Goal: Task Accomplishment & Management: Use online tool/utility

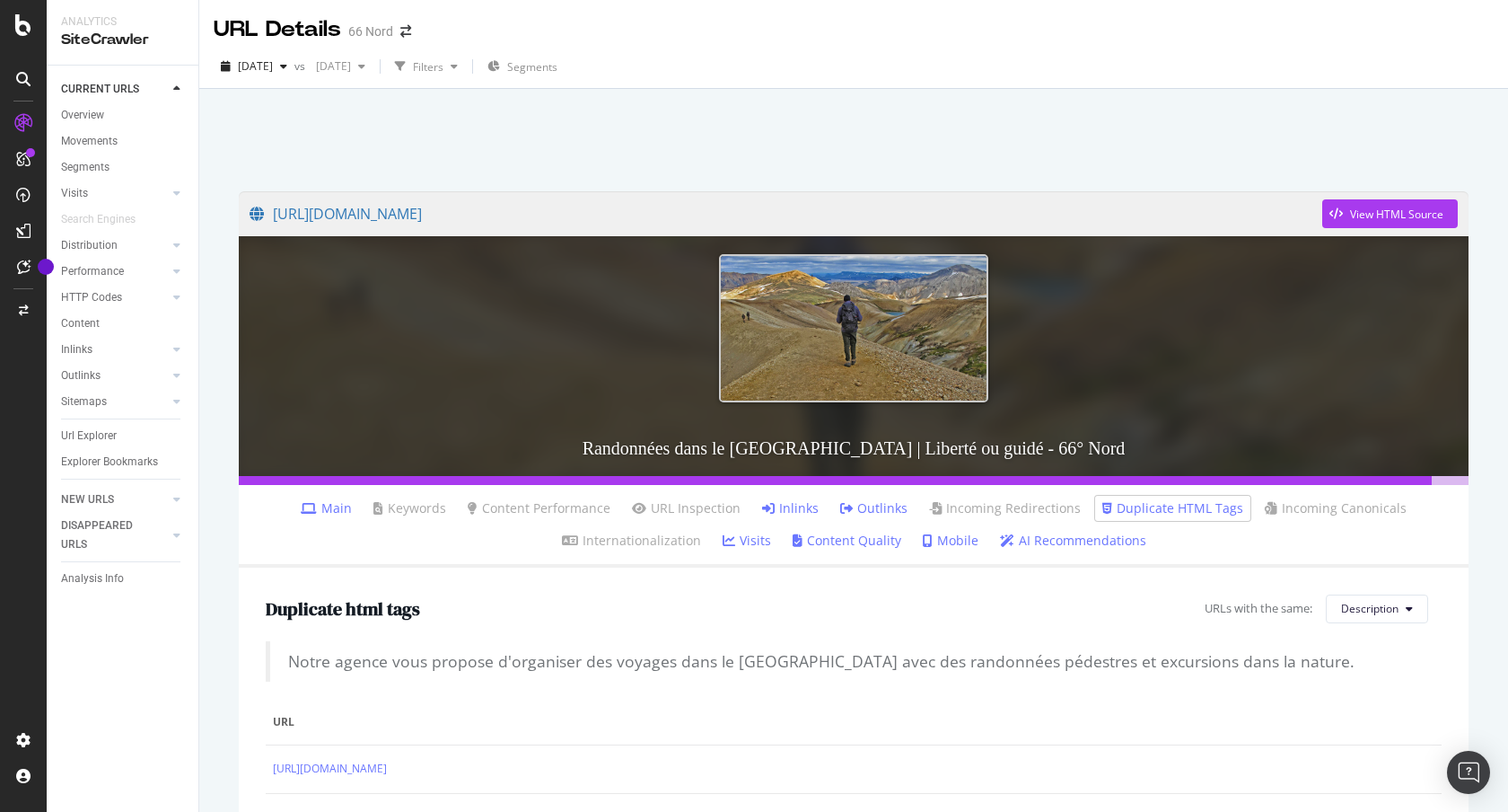
scroll to position [382, 0]
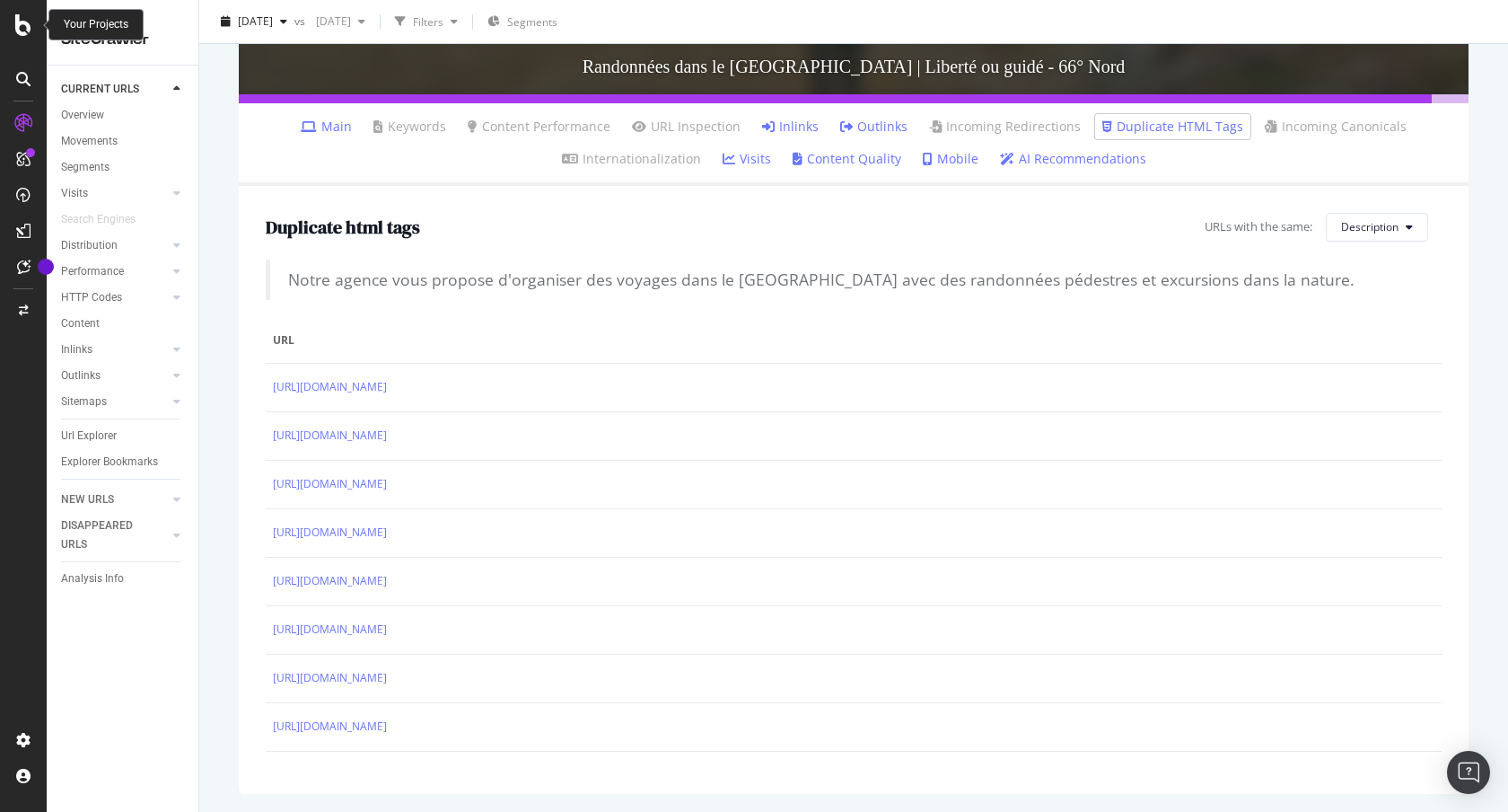
click at [27, 31] on icon at bounding box center [22, 24] width 16 height 22
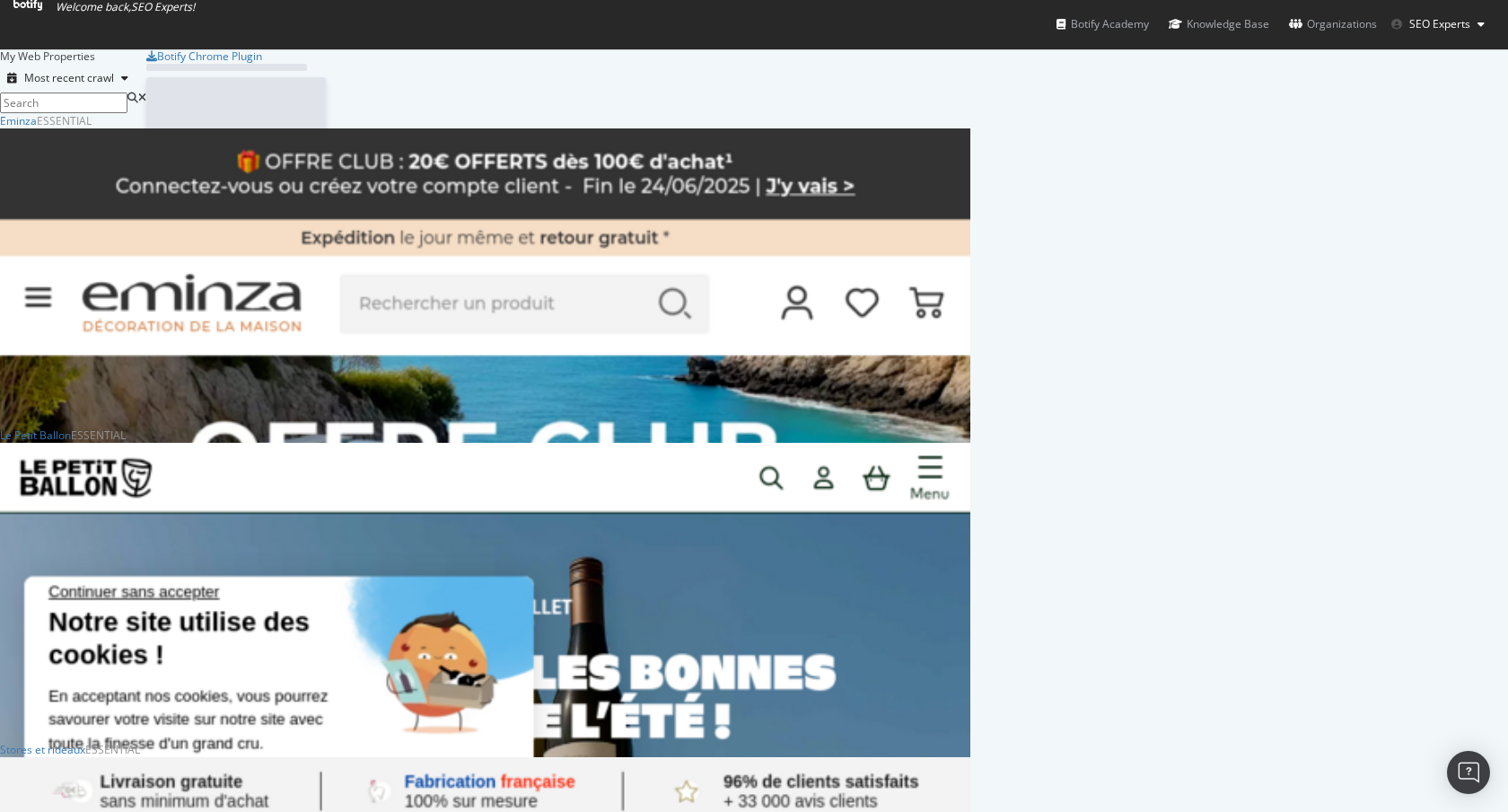
scroll to position [6577, 957]
click at [146, 109] on div "My Web Properties Most recent crawl" at bounding box center [73, 80] width 146 height 65
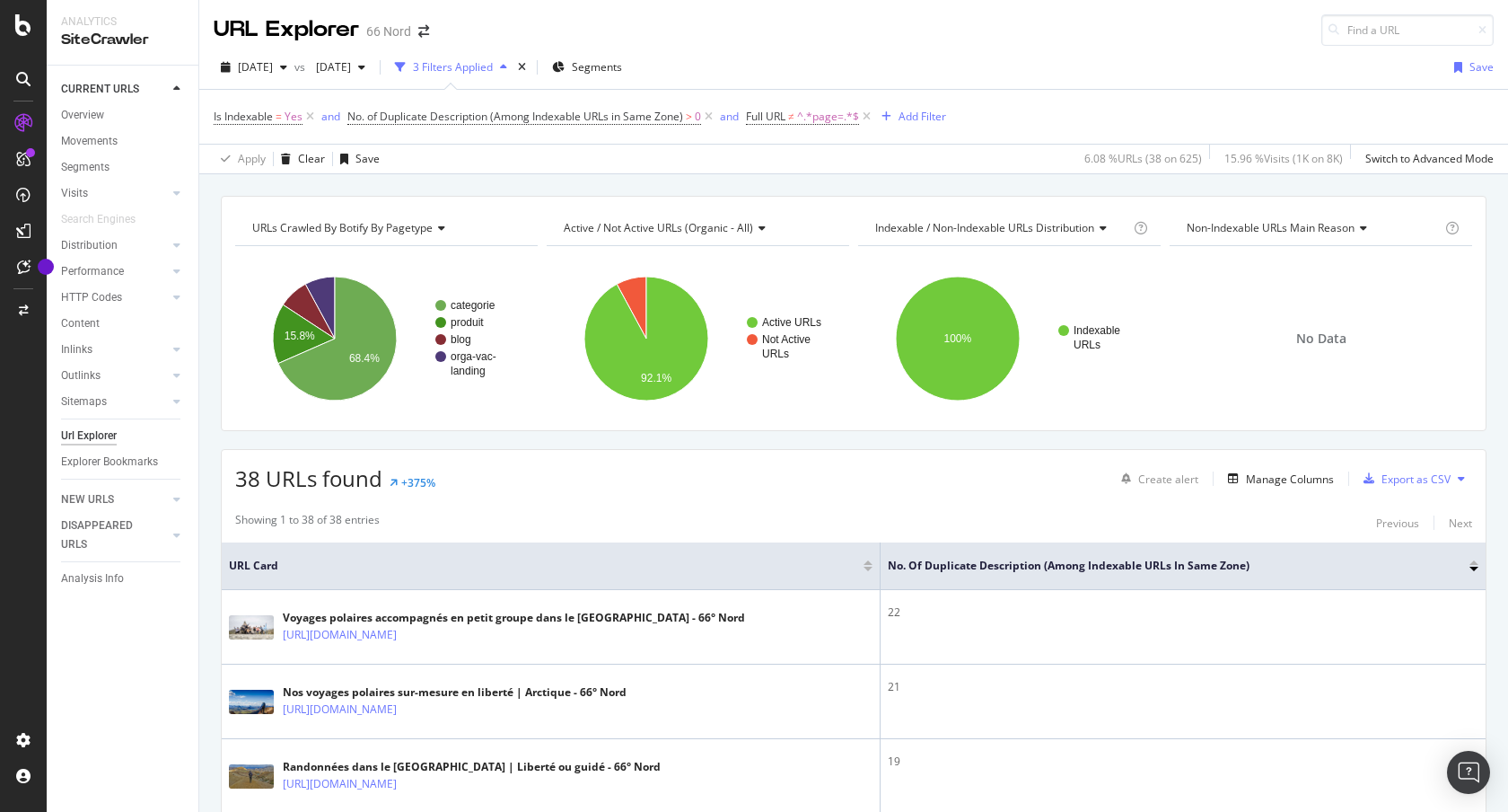
scroll to position [68, 0]
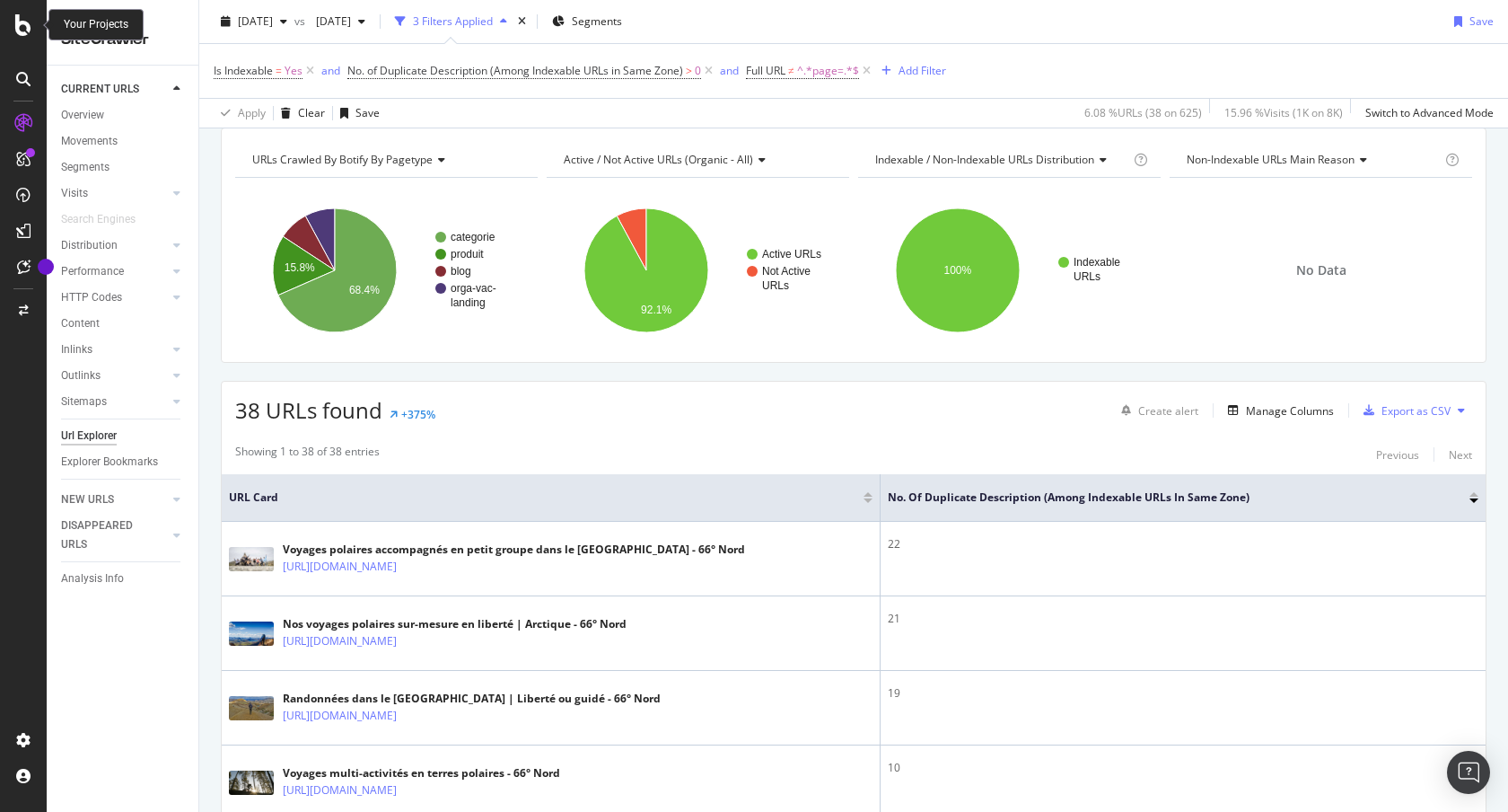
click at [23, 29] on icon at bounding box center [22, 24] width 16 height 22
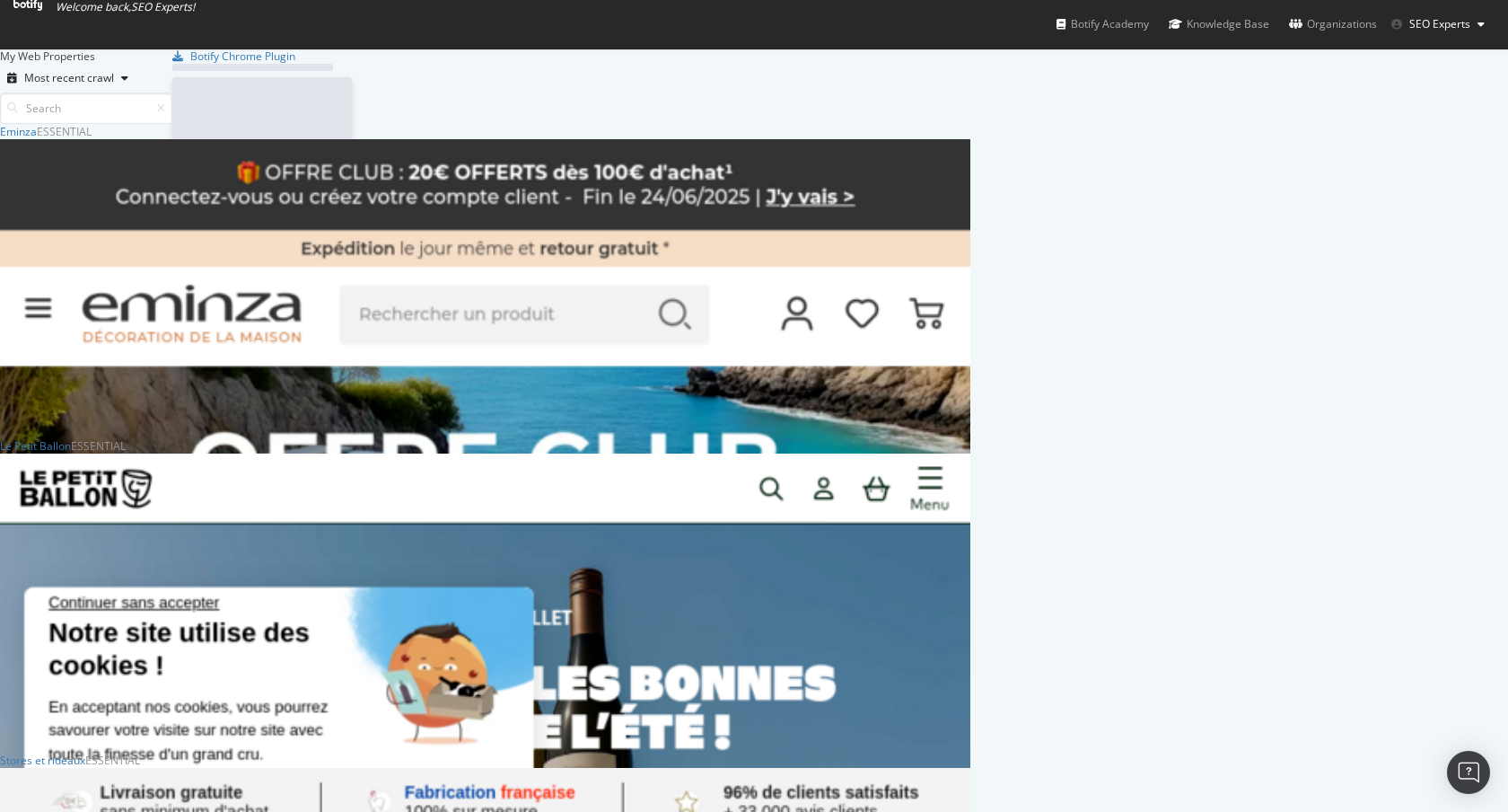
scroll to position [798, 1482]
click at [172, 94] on input at bounding box center [86, 109] width 172 height 32
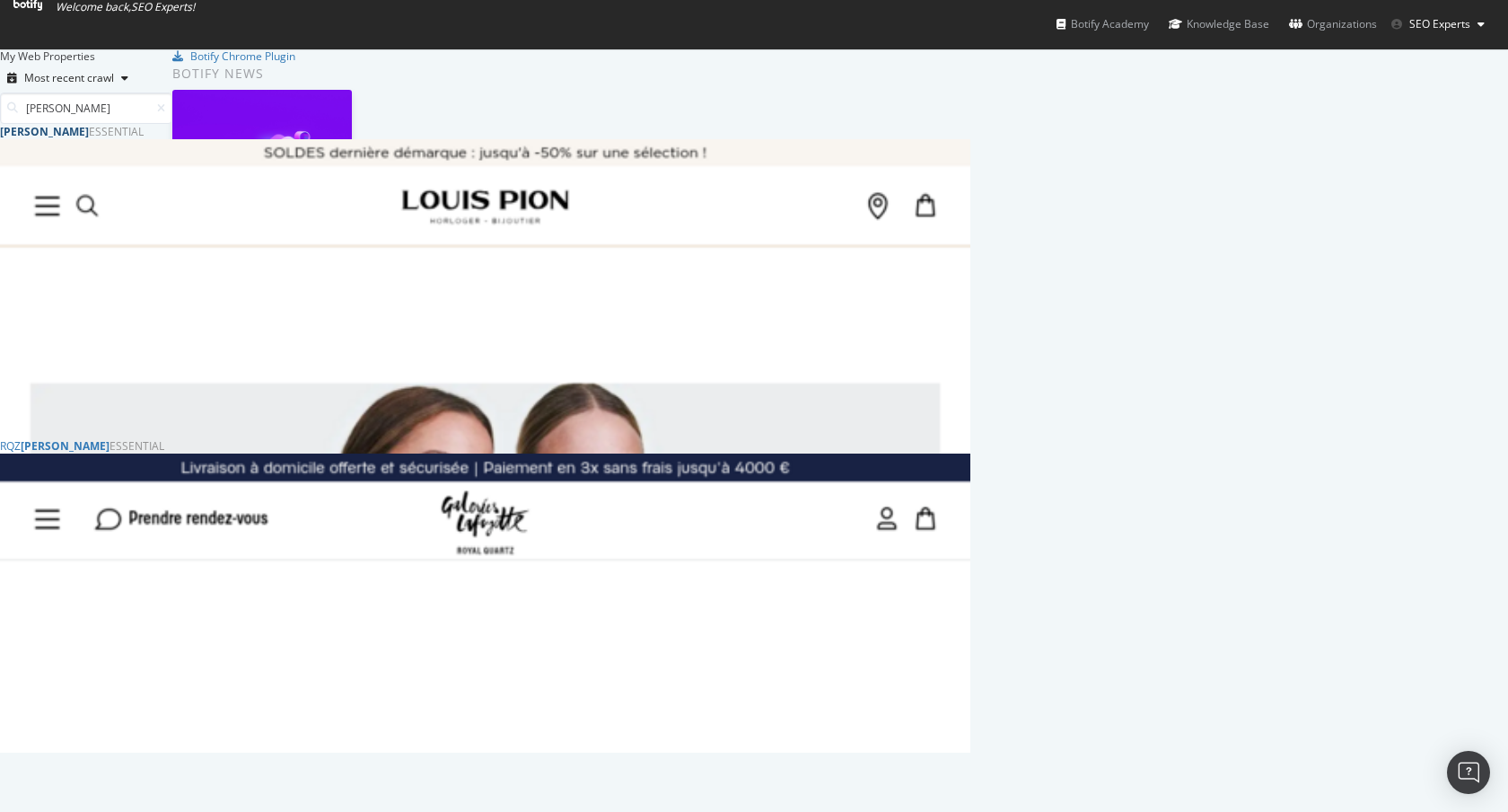
type input "louis pion"
click at [89, 139] on b "[PERSON_NAME]" at bounding box center [44, 131] width 89 height 15
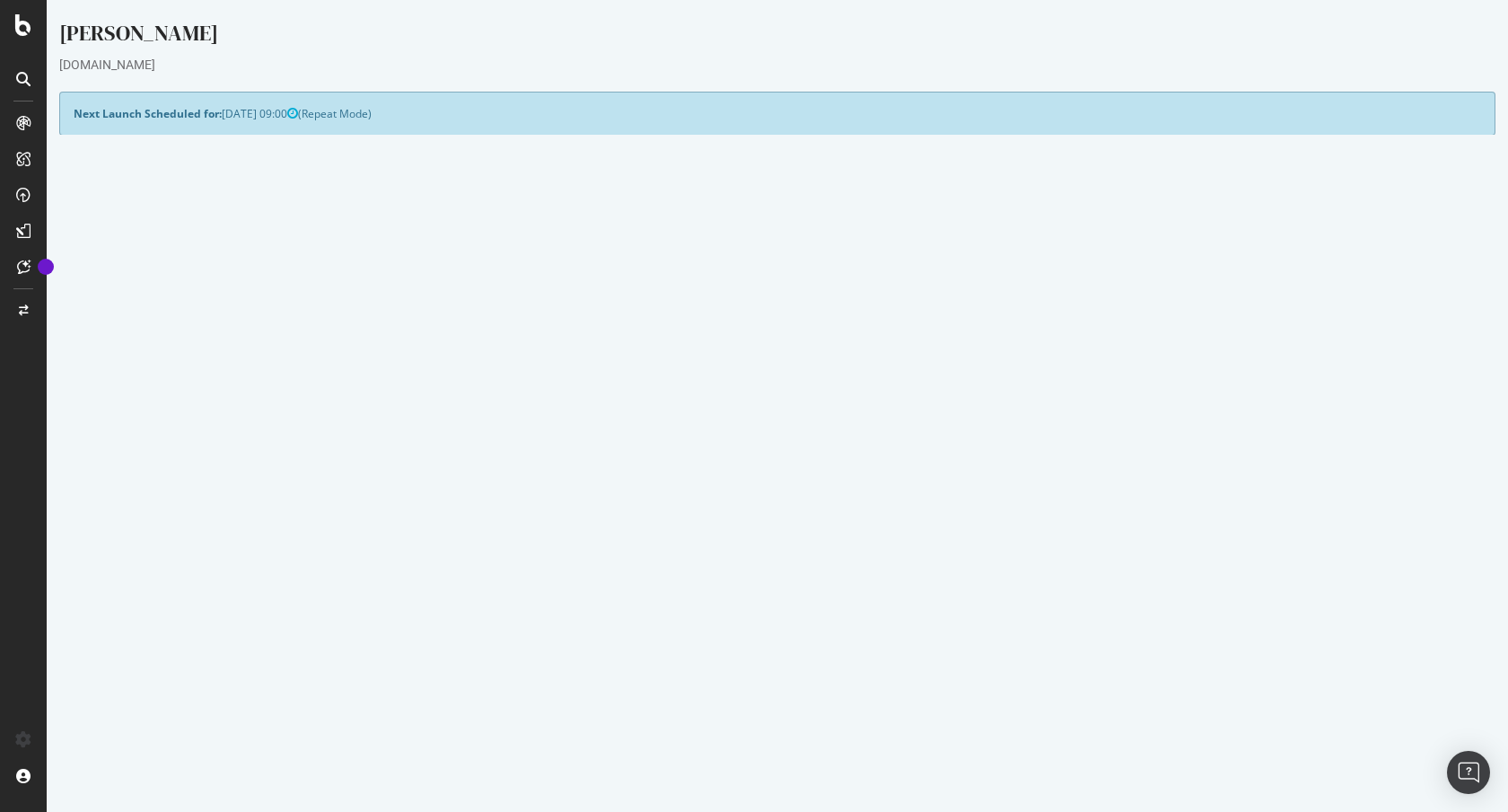
click at [153, 655] on link "2025 Aug. 24th report" at bounding box center [122, 654] width 69 height 15
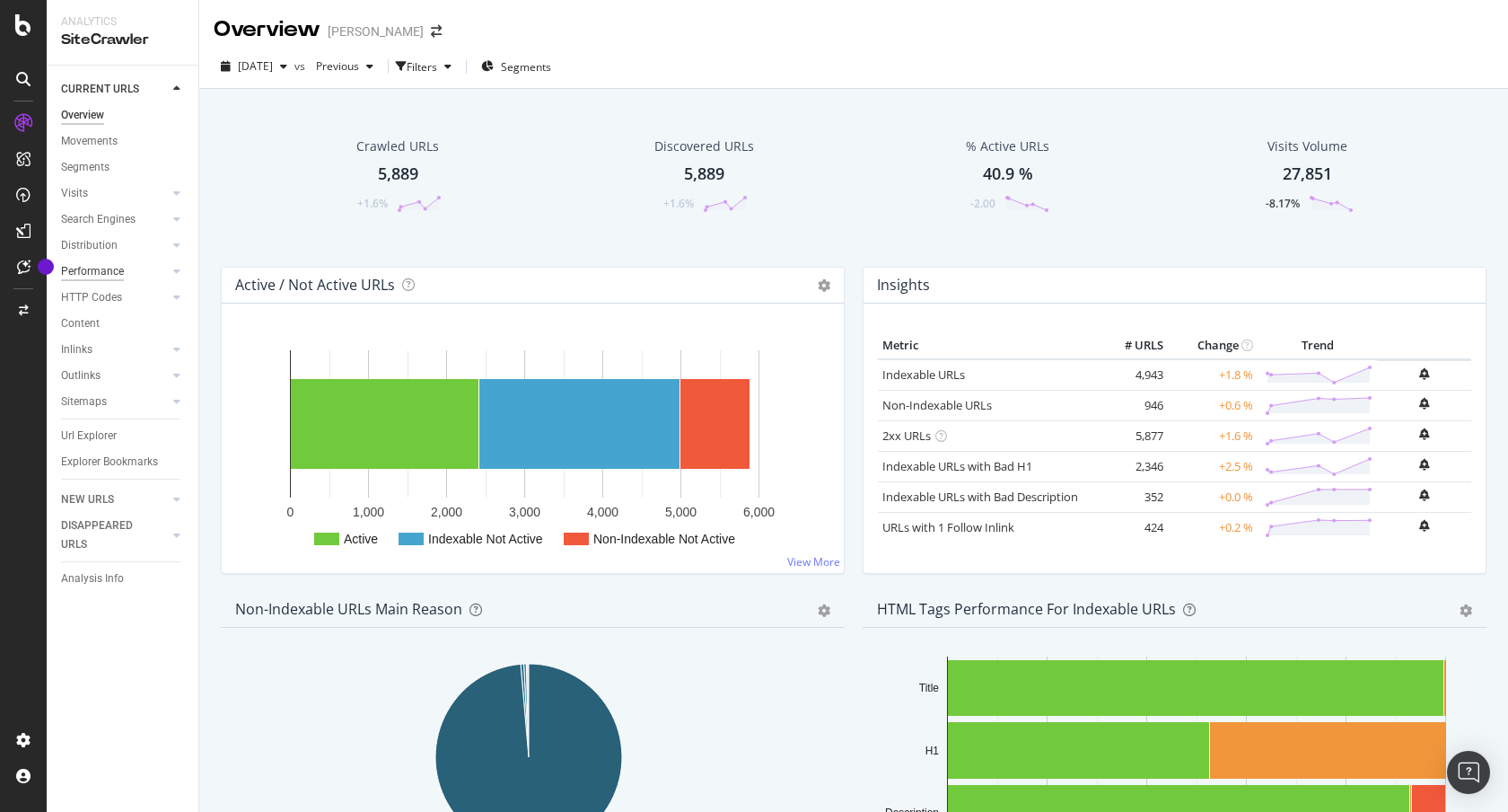
click at [109, 274] on div "Performance" at bounding box center [92, 271] width 63 height 19
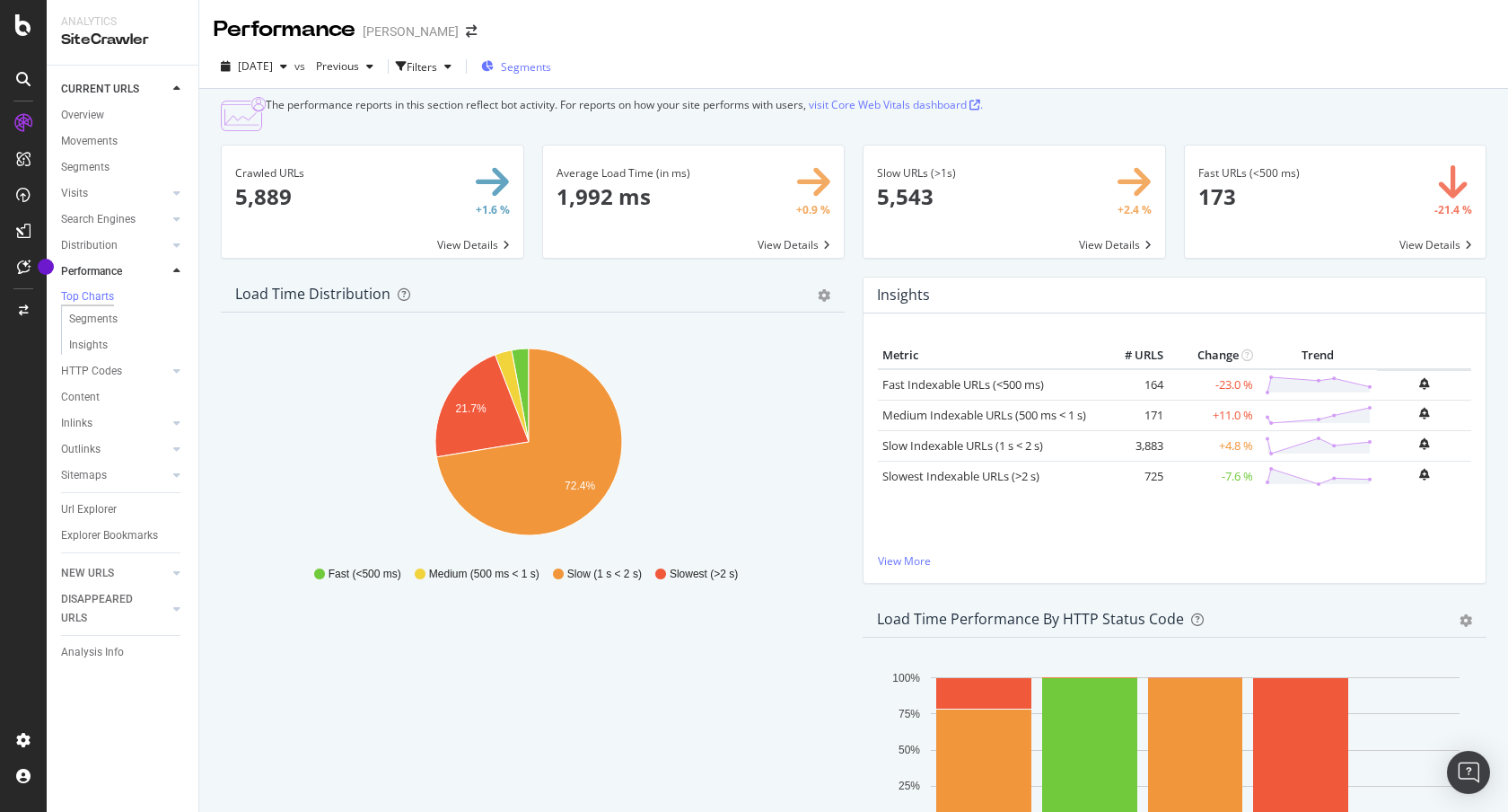
click at [551, 72] on span "Segments" at bounding box center [527, 66] width 51 height 15
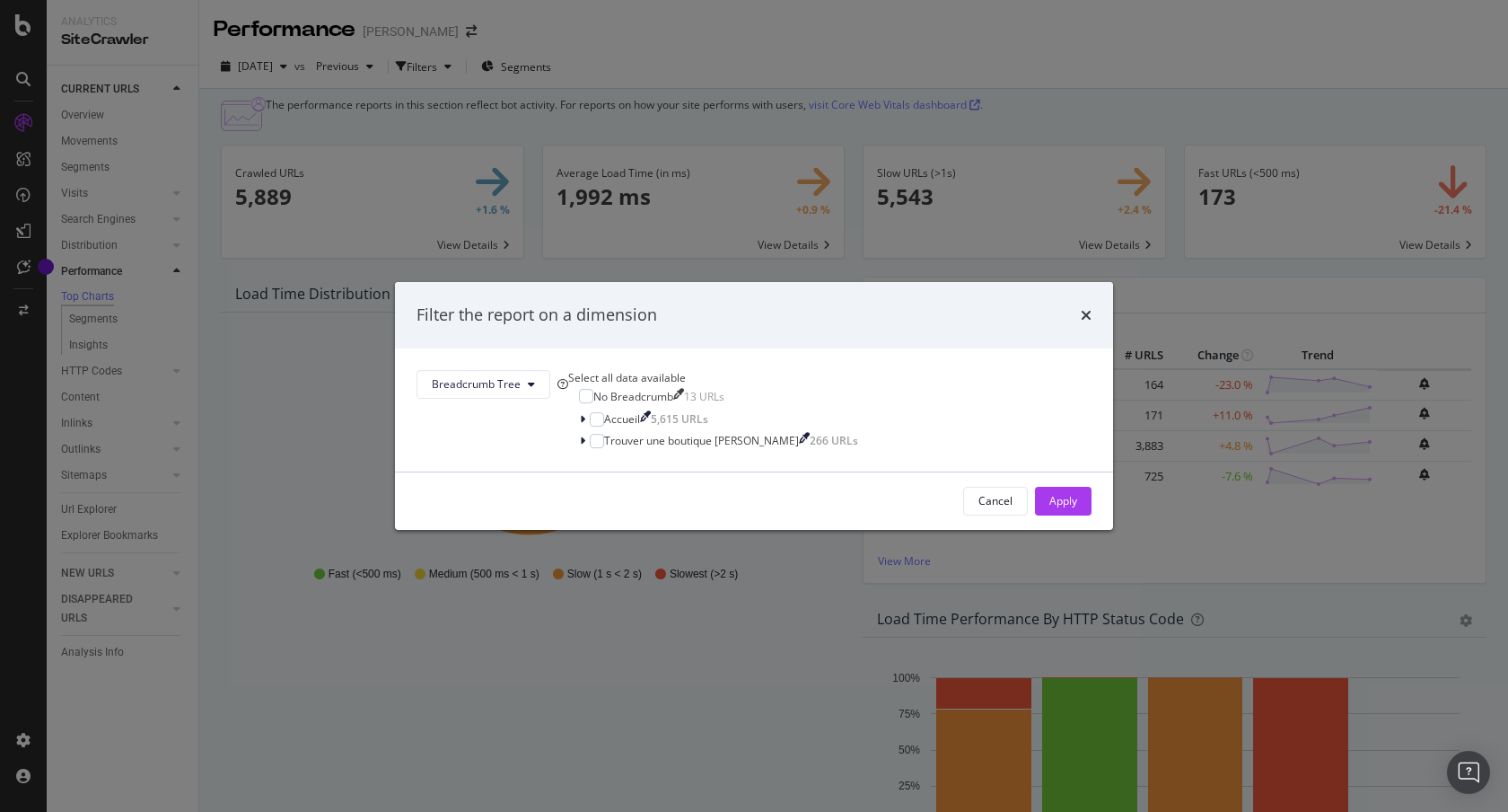
click at [772, 57] on div "Filter the report on a dimension Breadcrumb Tree Select all data available No B…" at bounding box center [754, 406] width 1508 height 812
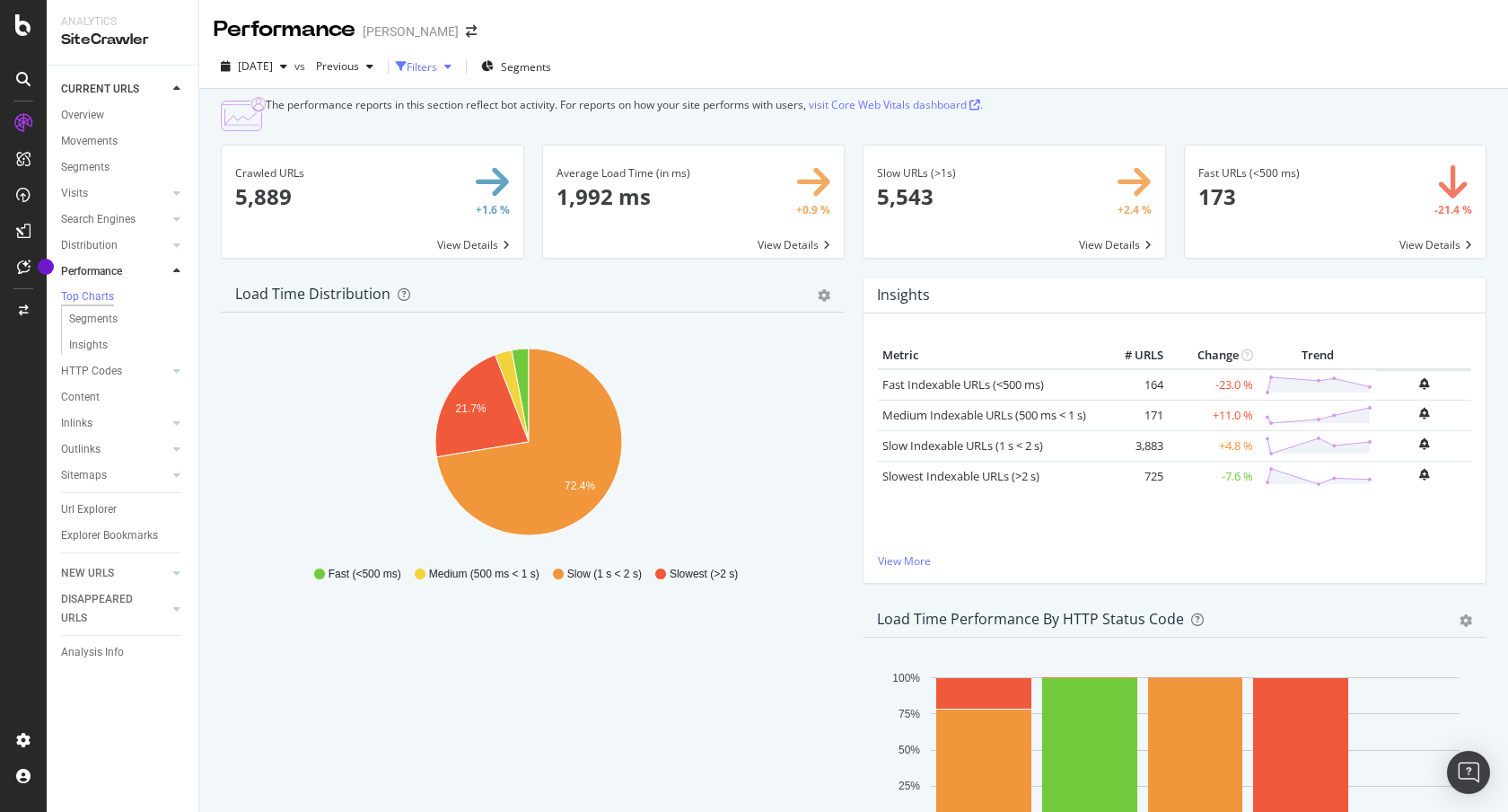
click at [458, 58] on div "Filters" at bounding box center [427, 66] width 63 height 27
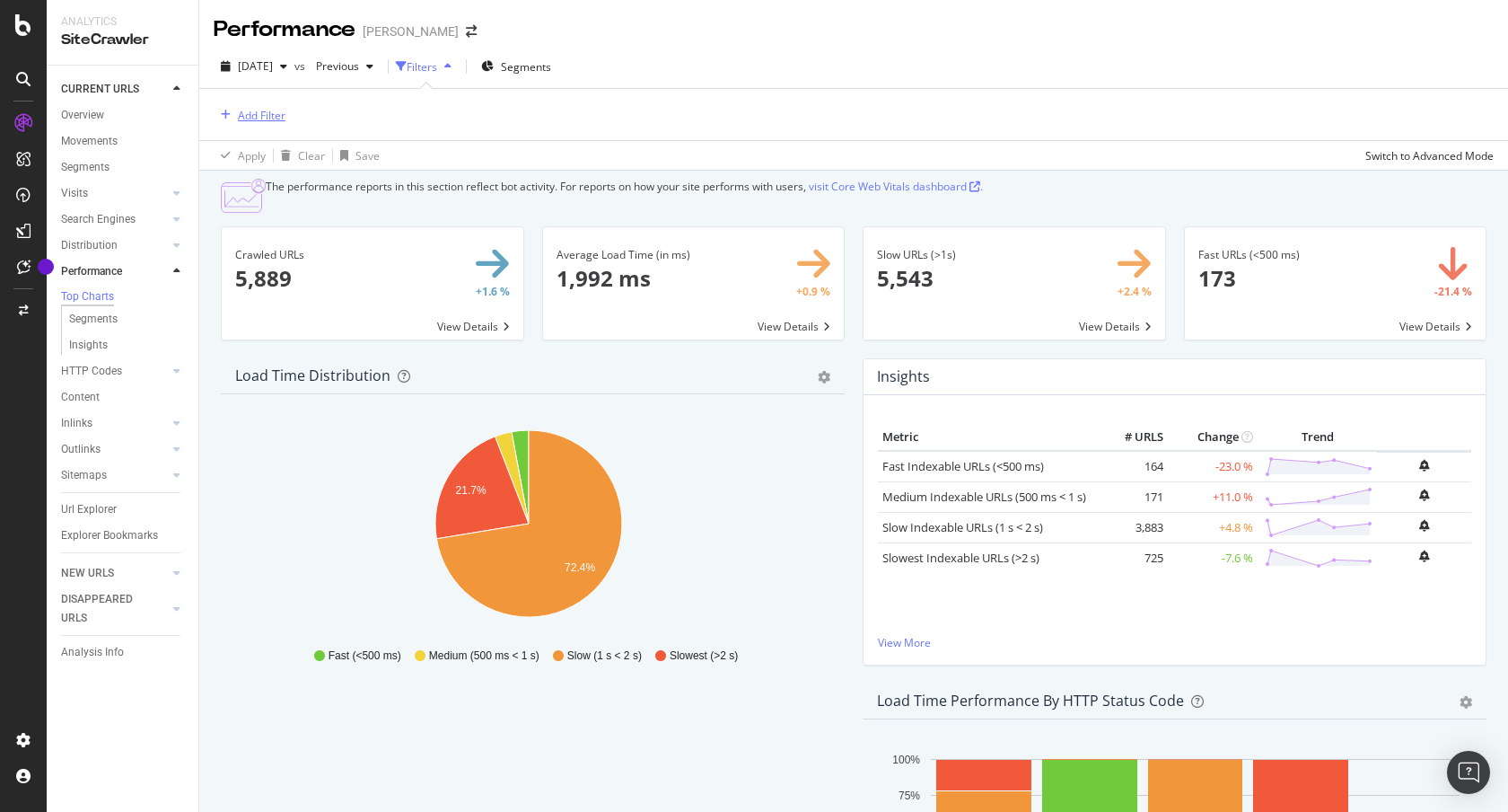
click at [272, 113] on div "Add Filter" at bounding box center [261, 115] width 48 height 15
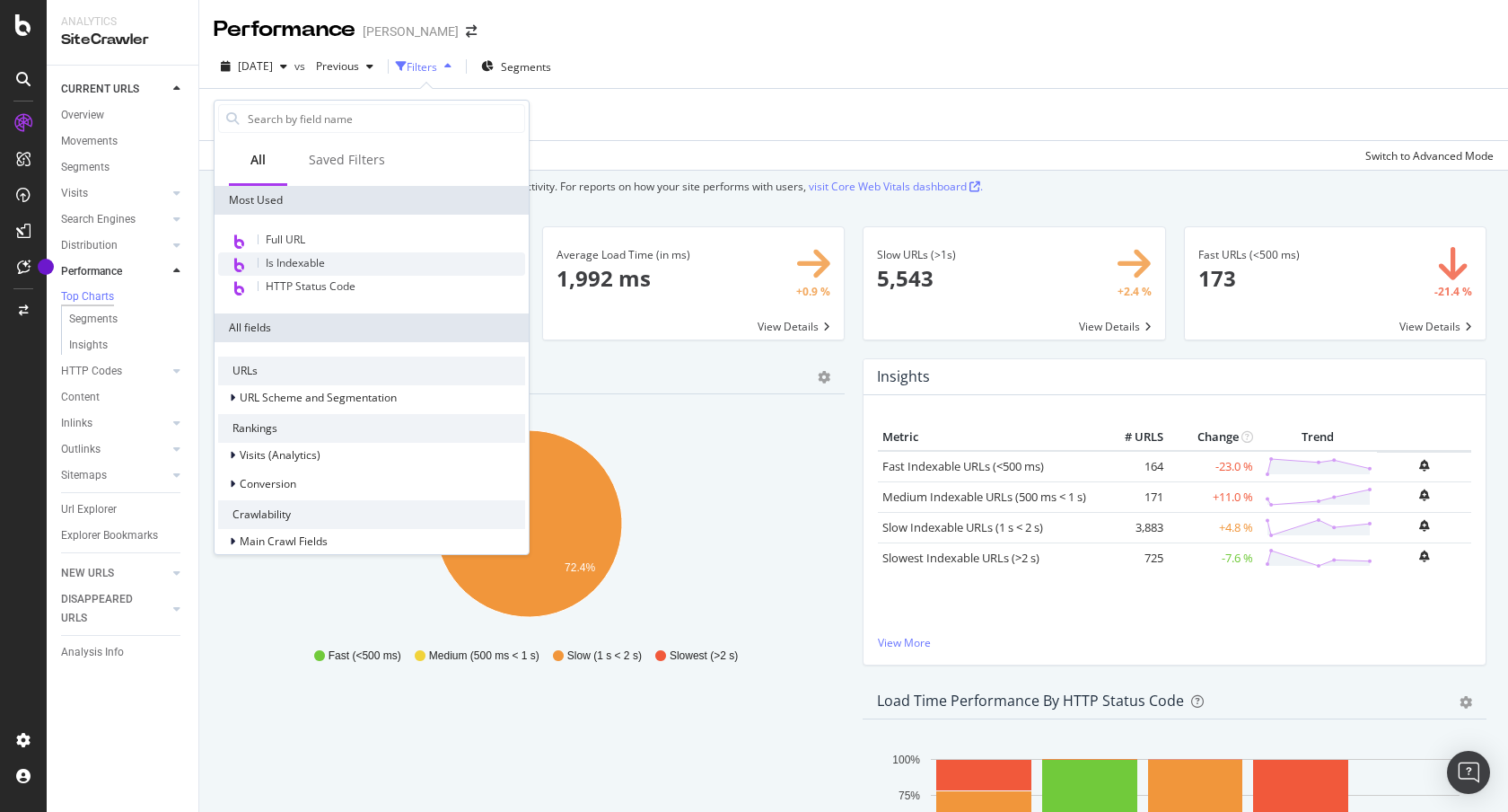
click at [294, 263] on span "Is Indexable" at bounding box center [295, 263] width 59 height 15
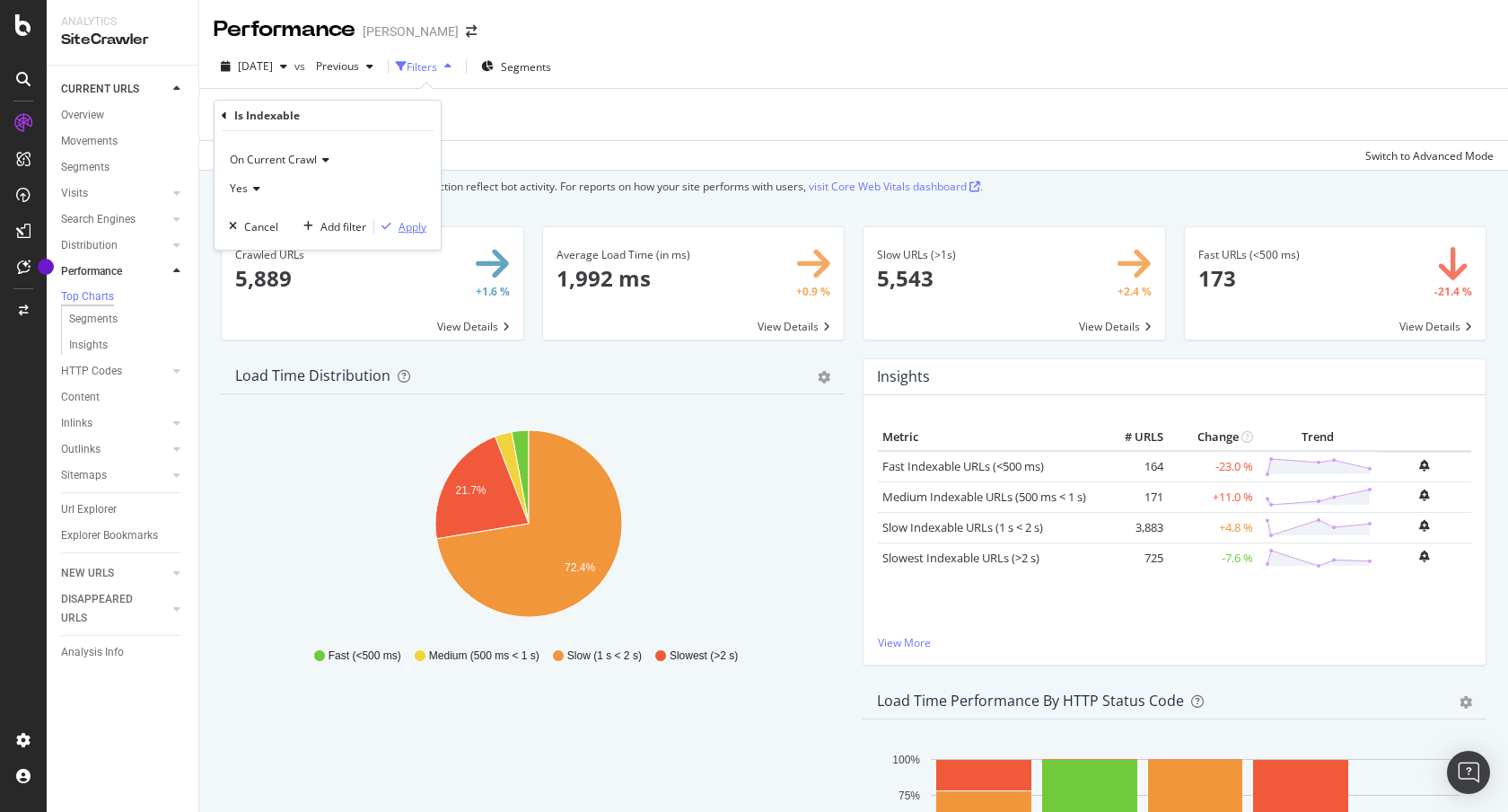
click at [399, 232] on div "Apply" at bounding box center [413, 226] width 28 height 15
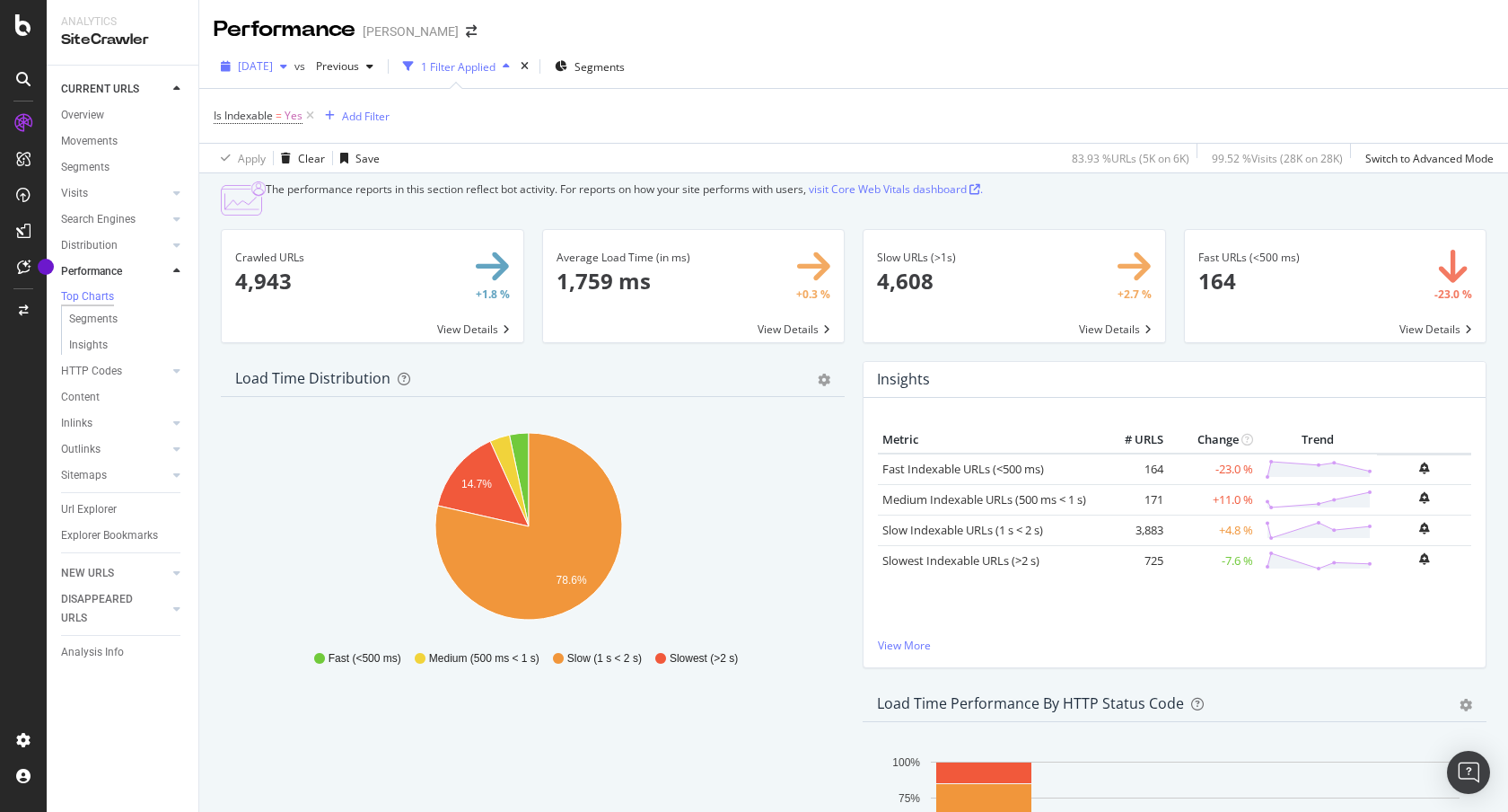
click at [273, 68] on span "2025 Aug. 24th" at bounding box center [254, 65] width 35 height 15
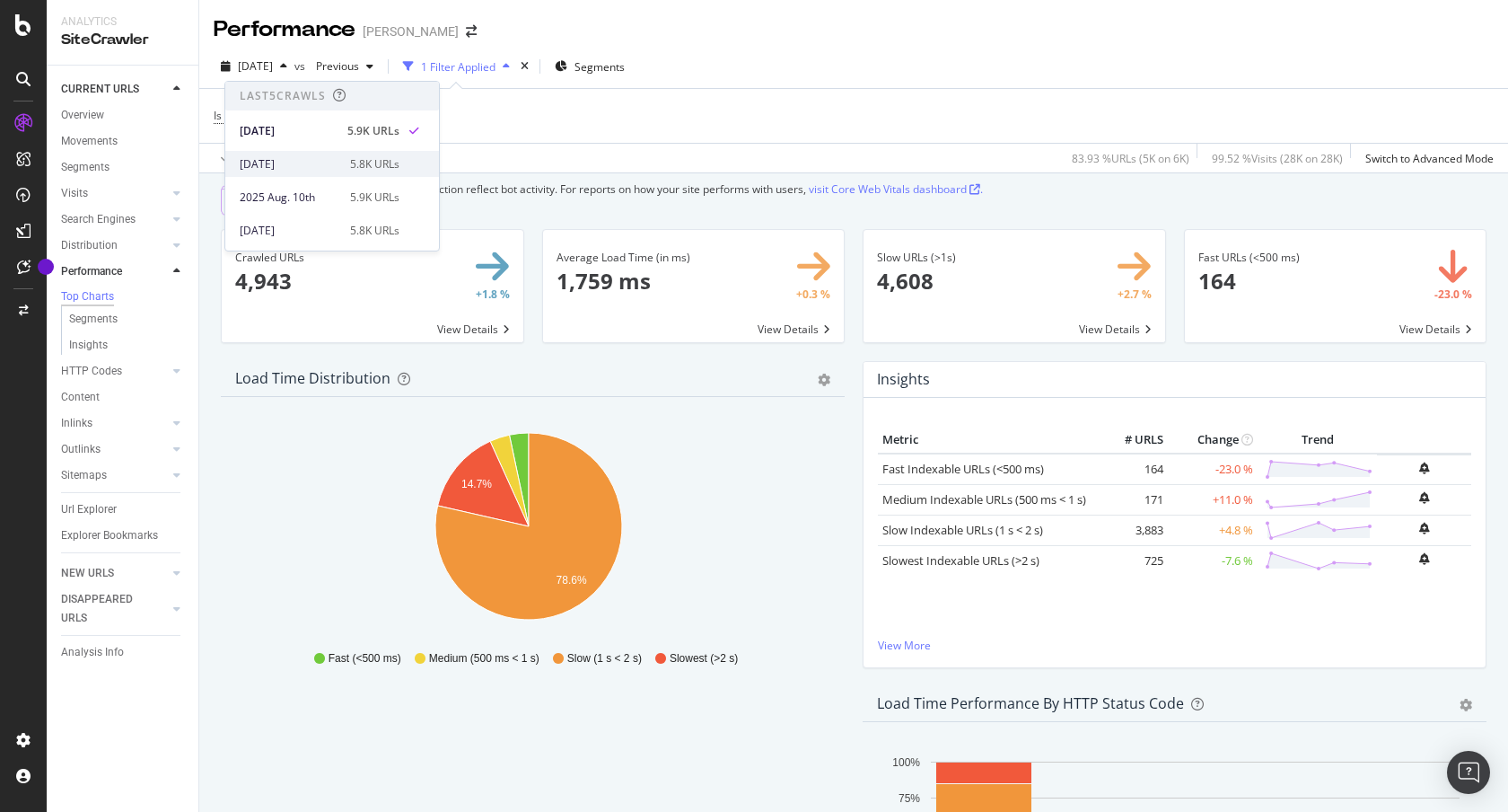
click at [301, 165] on div "2025 Aug. 14th" at bounding box center [289, 164] width 100 height 16
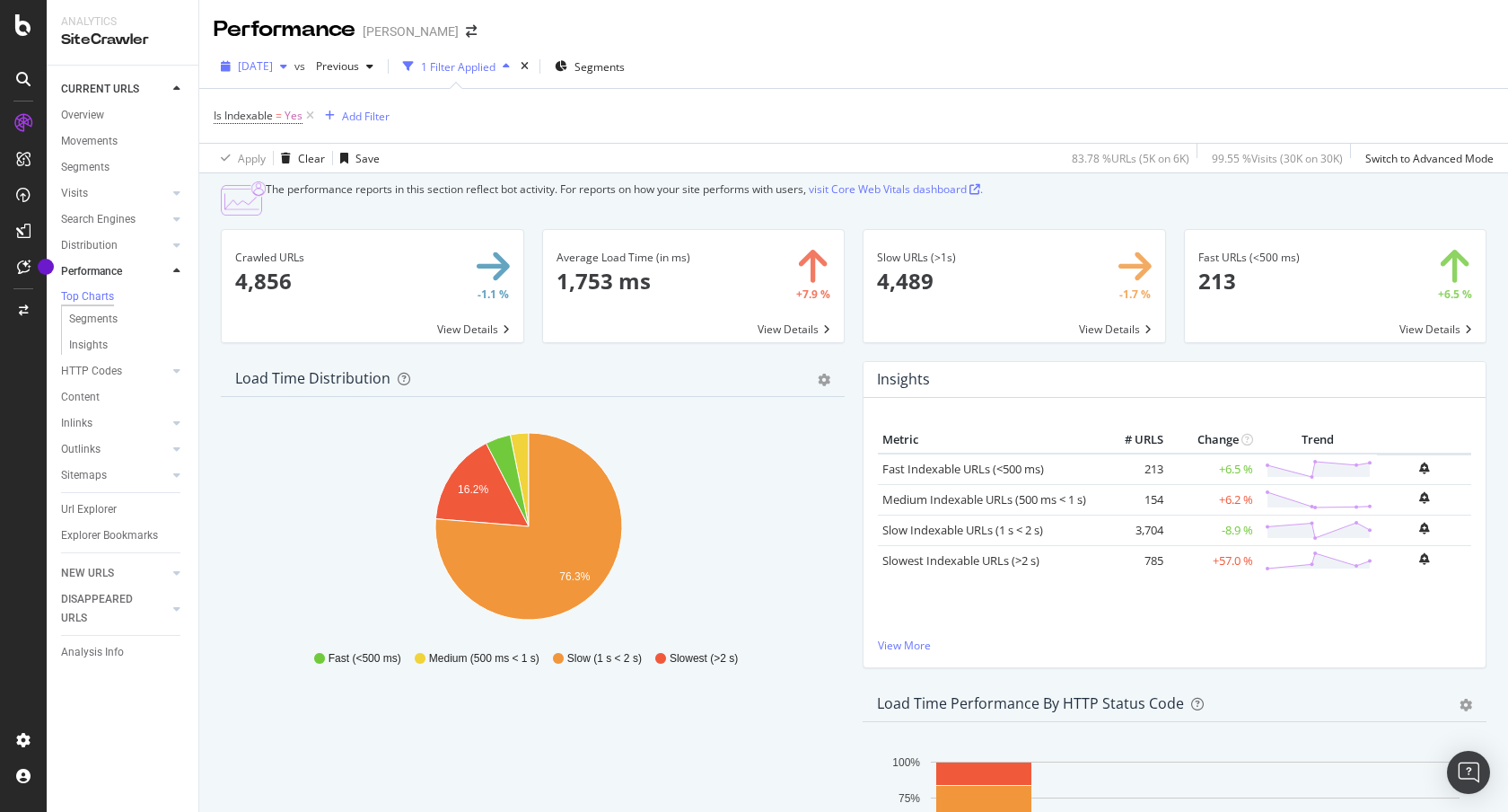
click at [273, 65] on span "2025 Aug. 14th" at bounding box center [254, 65] width 35 height 15
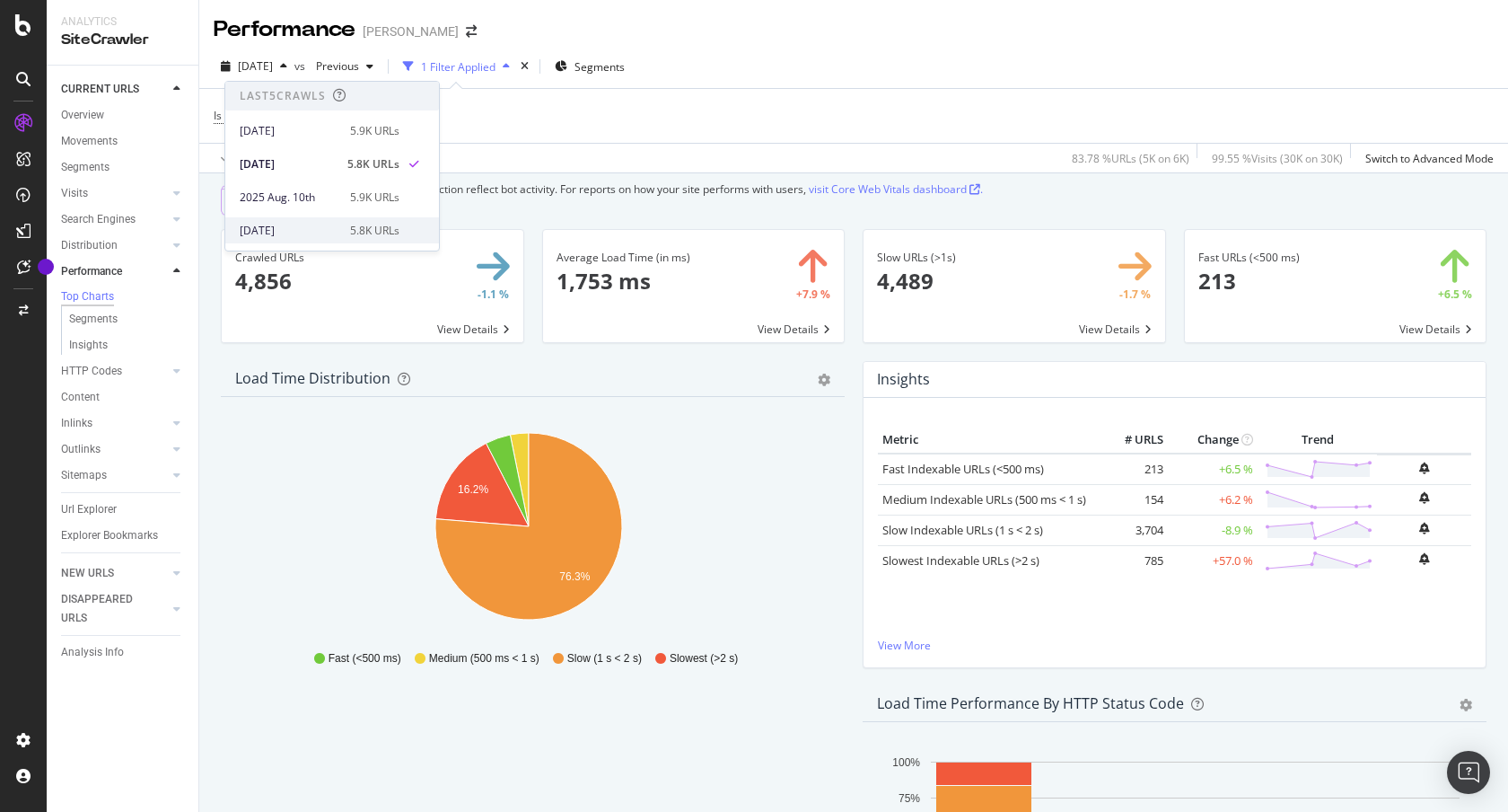
click at [287, 225] on div "2025 Jul. 28th" at bounding box center [289, 230] width 100 height 16
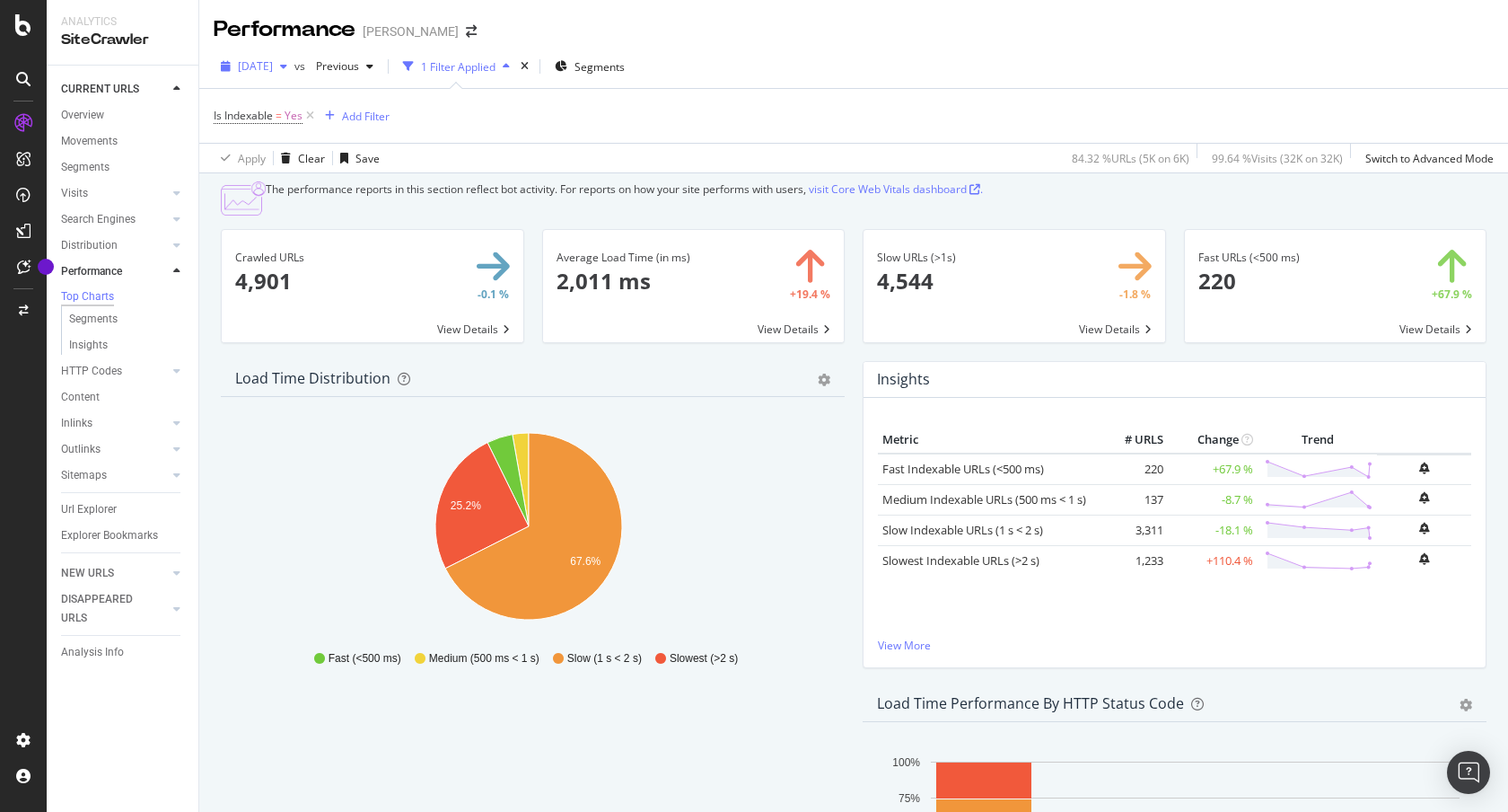
click at [273, 65] on span "2025 Jul. 28th" at bounding box center [254, 65] width 35 height 15
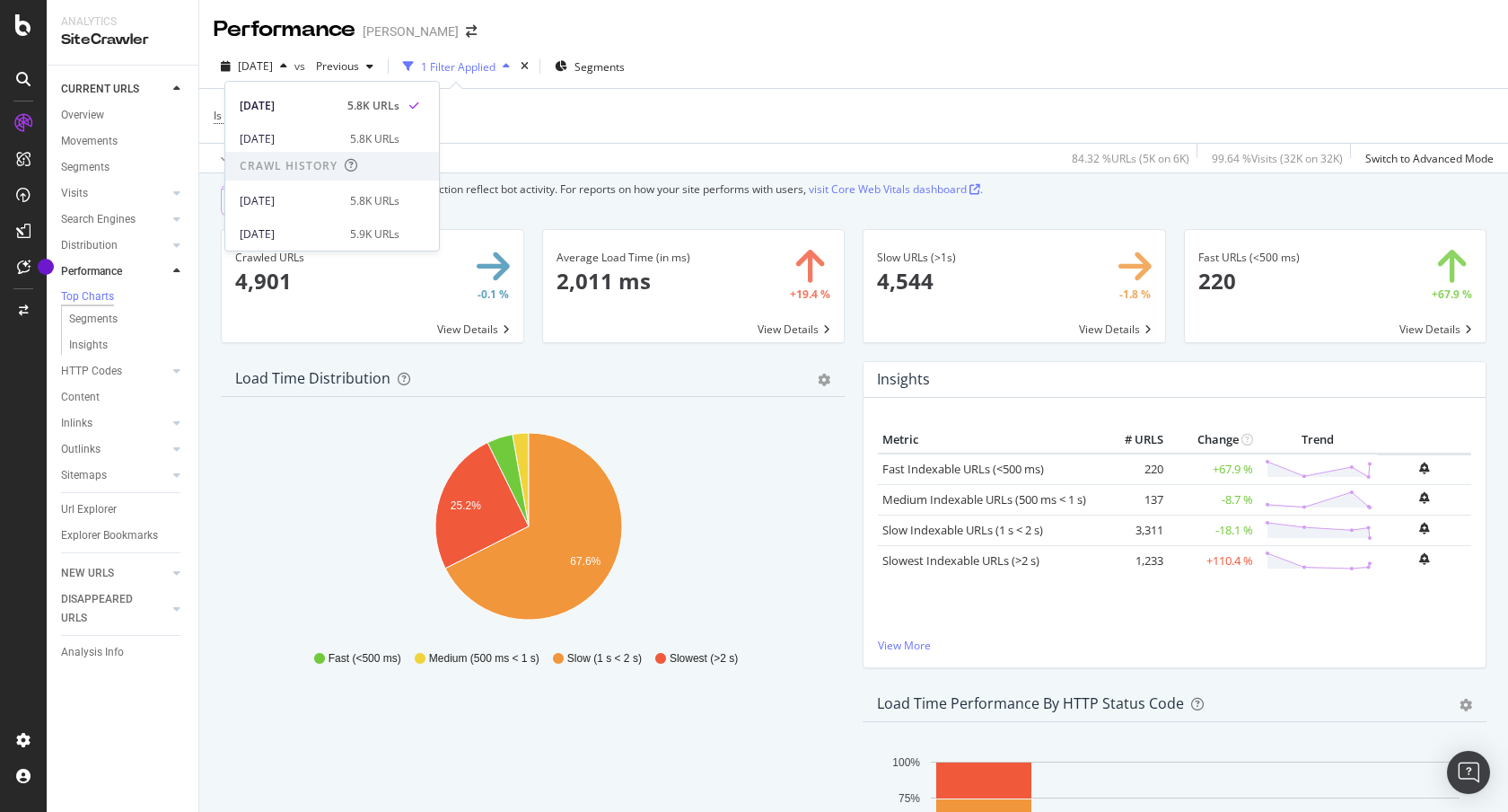
scroll to position [266, 0]
click at [282, 132] on div "2025 May. 4th" at bounding box center [286, 126] width 94 height 16
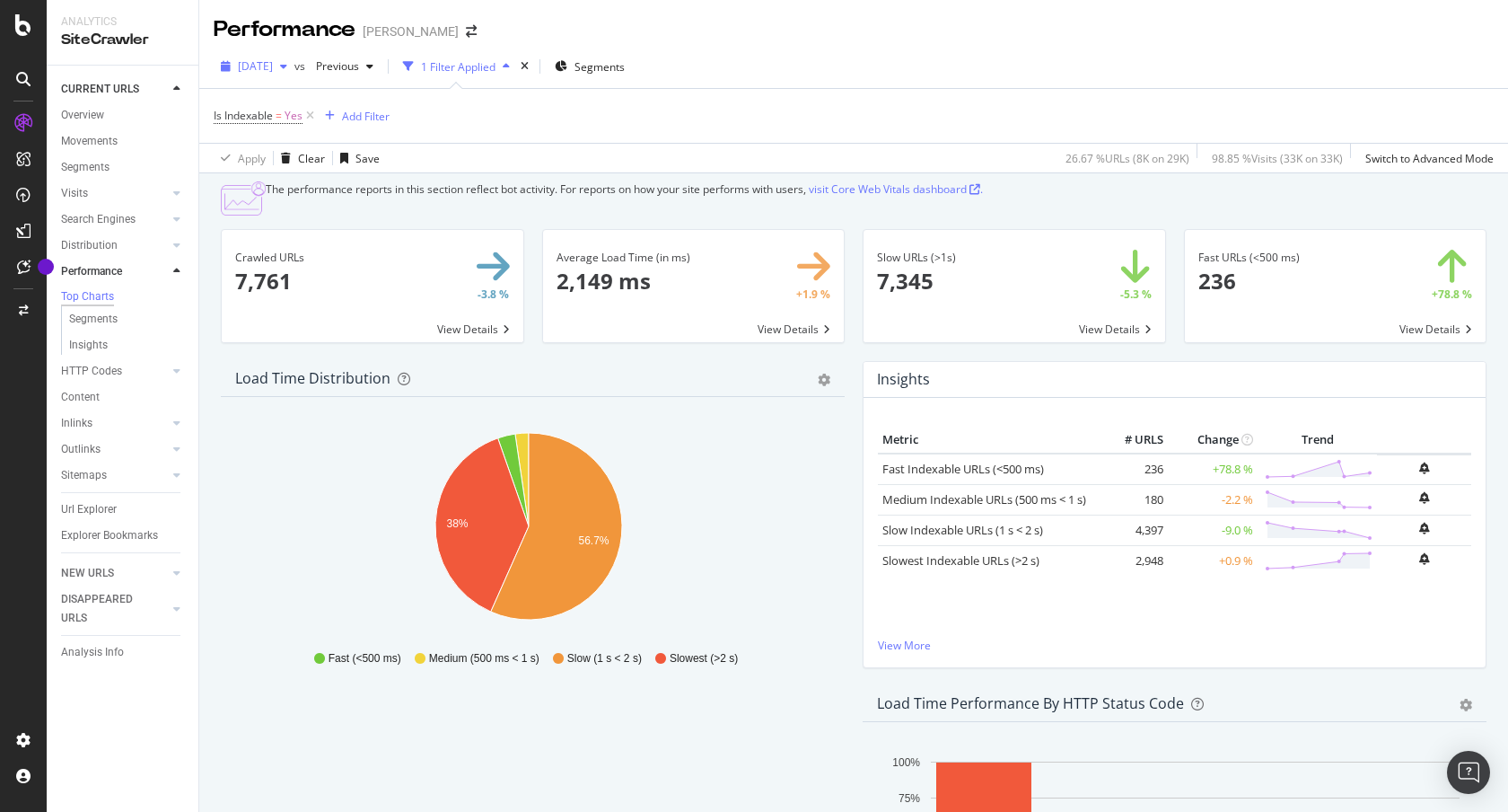
click at [273, 65] on span "2025 May. 4th" at bounding box center [254, 65] width 35 height 15
click at [294, 217] on div "2025 Feb. 9th" at bounding box center [286, 222] width 94 height 16
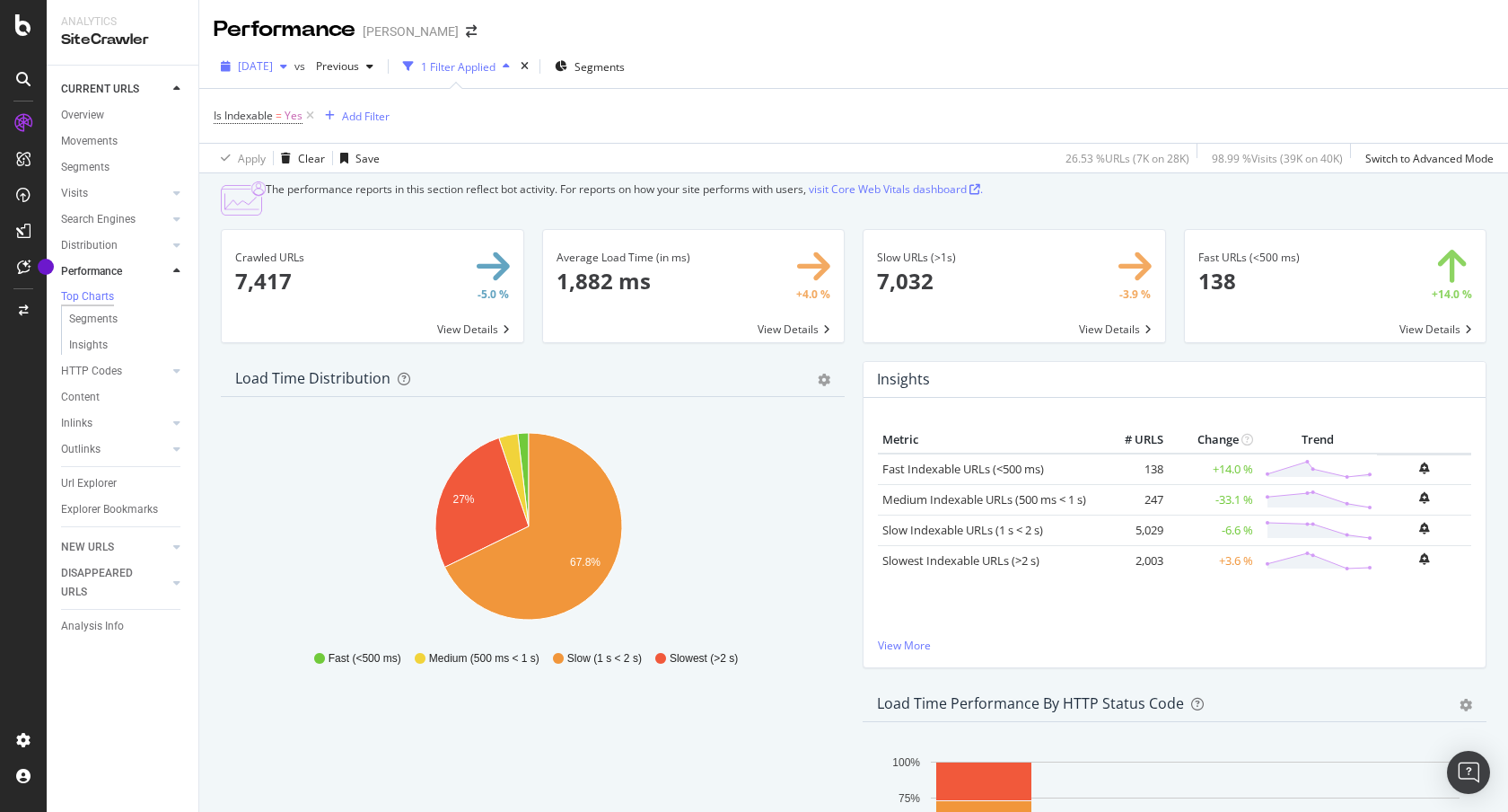
click at [271, 65] on span "2025 Feb. 9th" at bounding box center [254, 65] width 35 height 15
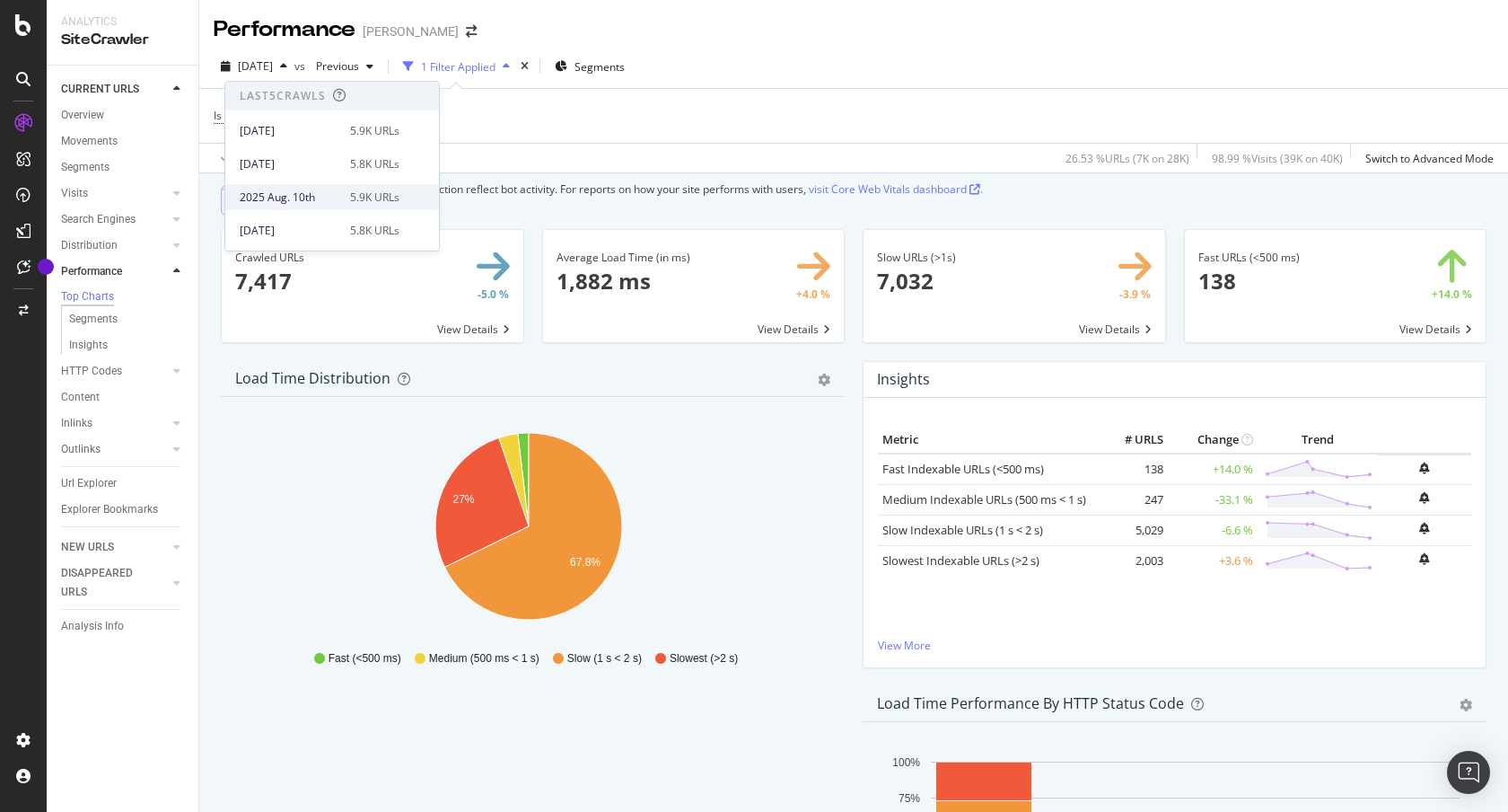
click at [287, 194] on div "2025 Aug. 10th" at bounding box center [289, 197] width 100 height 16
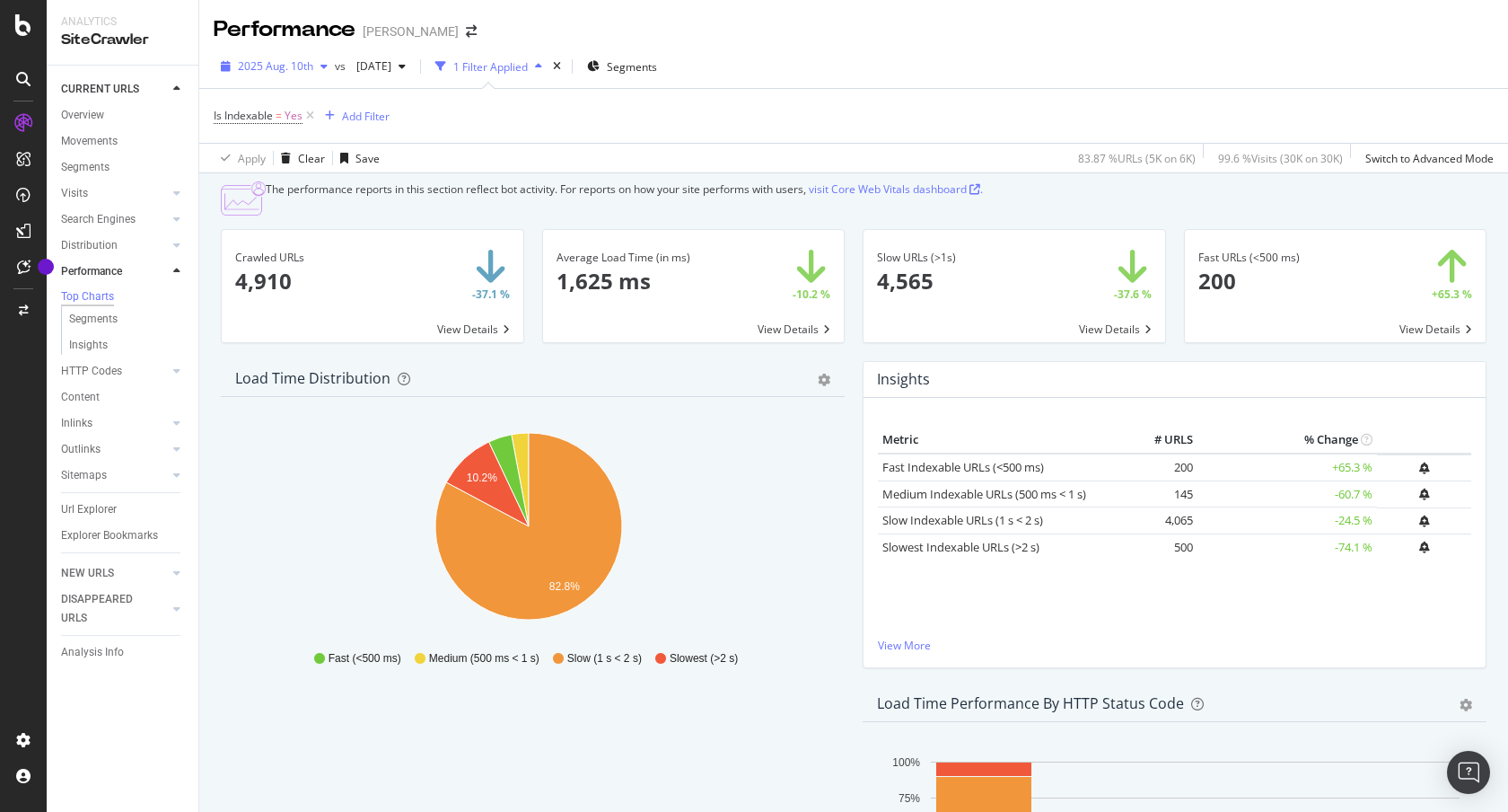
click at [313, 63] on div "button" at bounding box center [324, 66] width 22 height 11
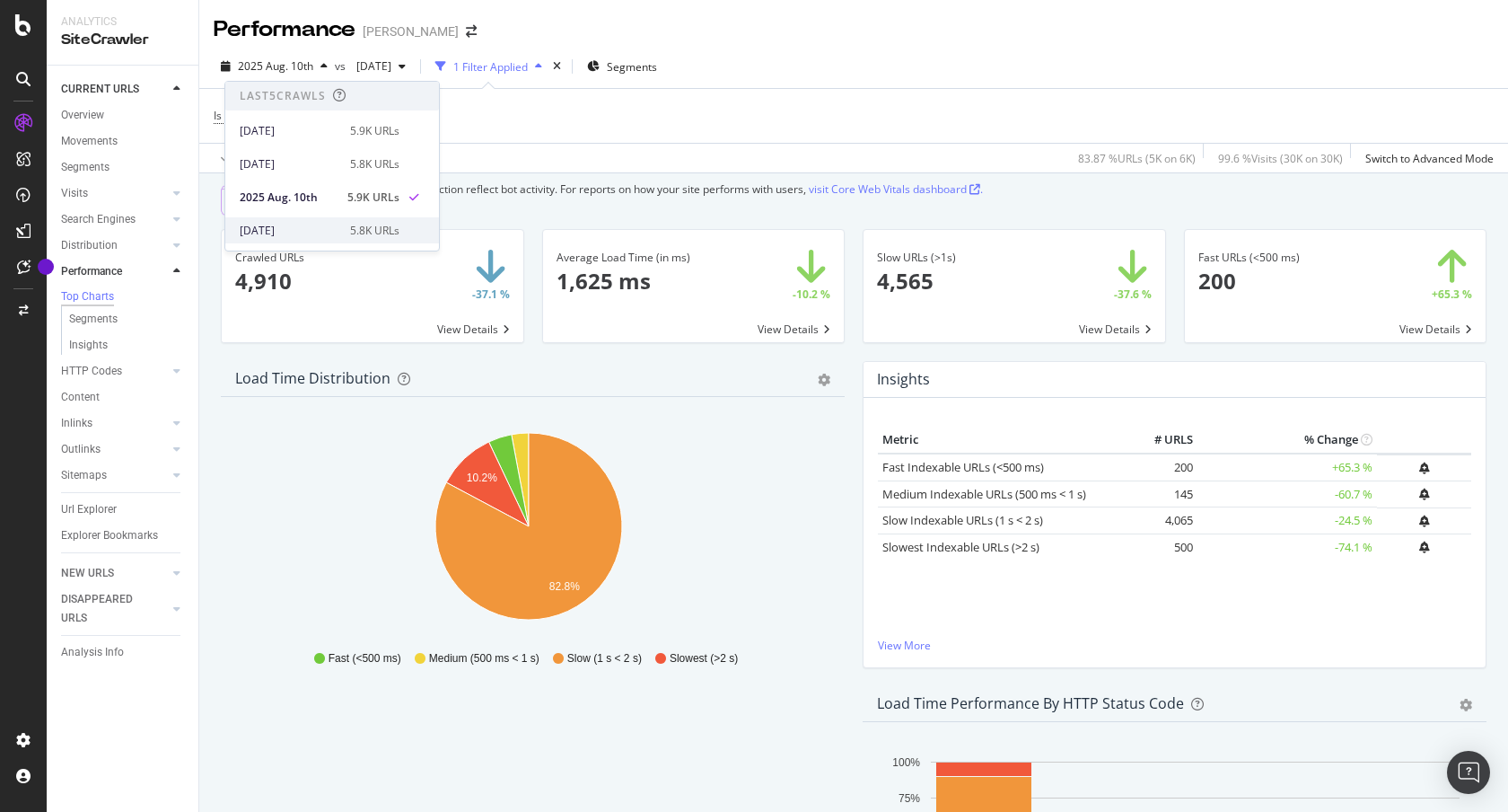
click at [312, 224] on div "2025 Jul. 28th" at bounding box center [289, 230] width 100 height 16
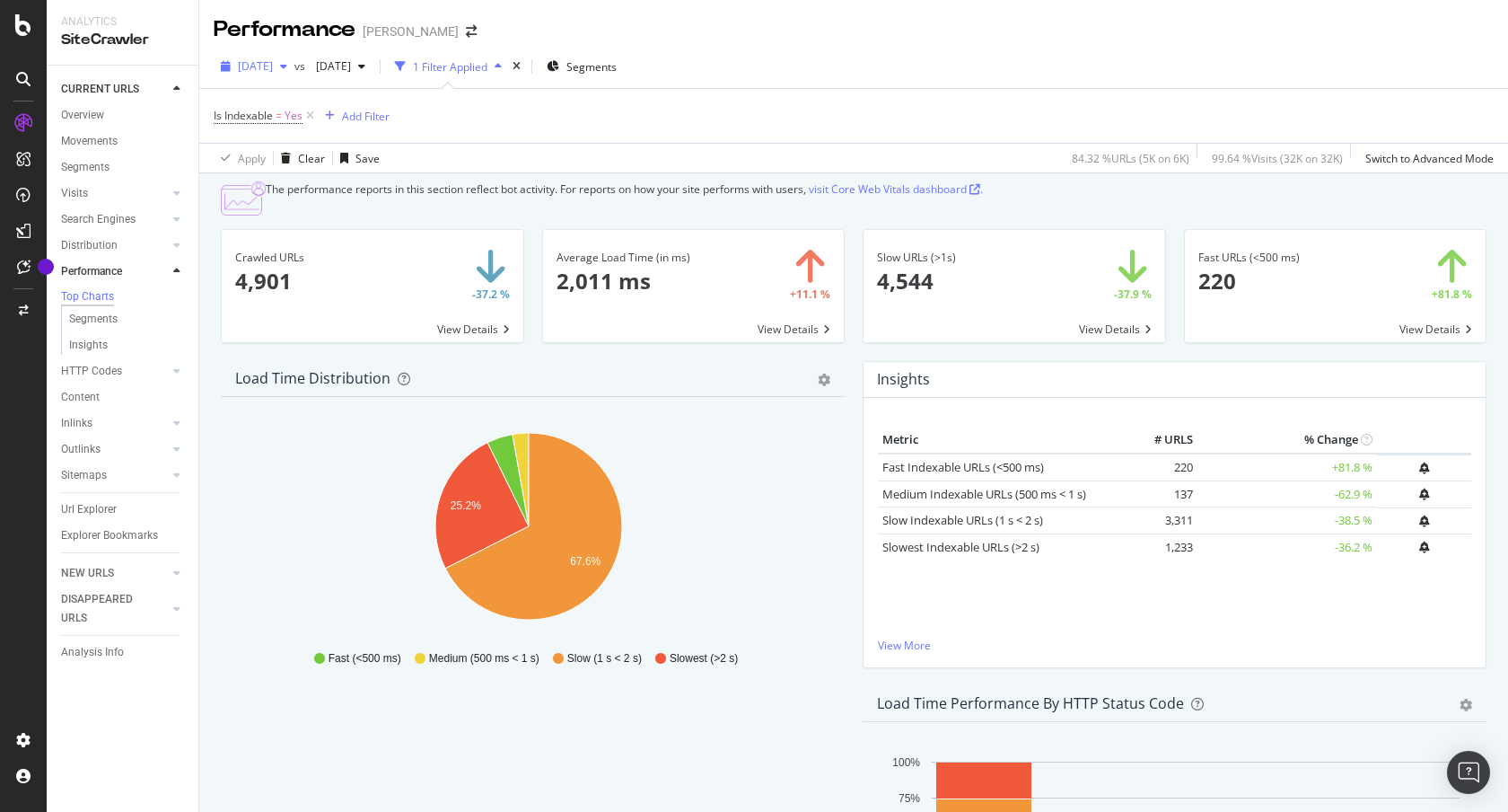
click at [262, 63] on span "2025 Jul. 28th" at bounding box center [254, 65] width 35 height 15
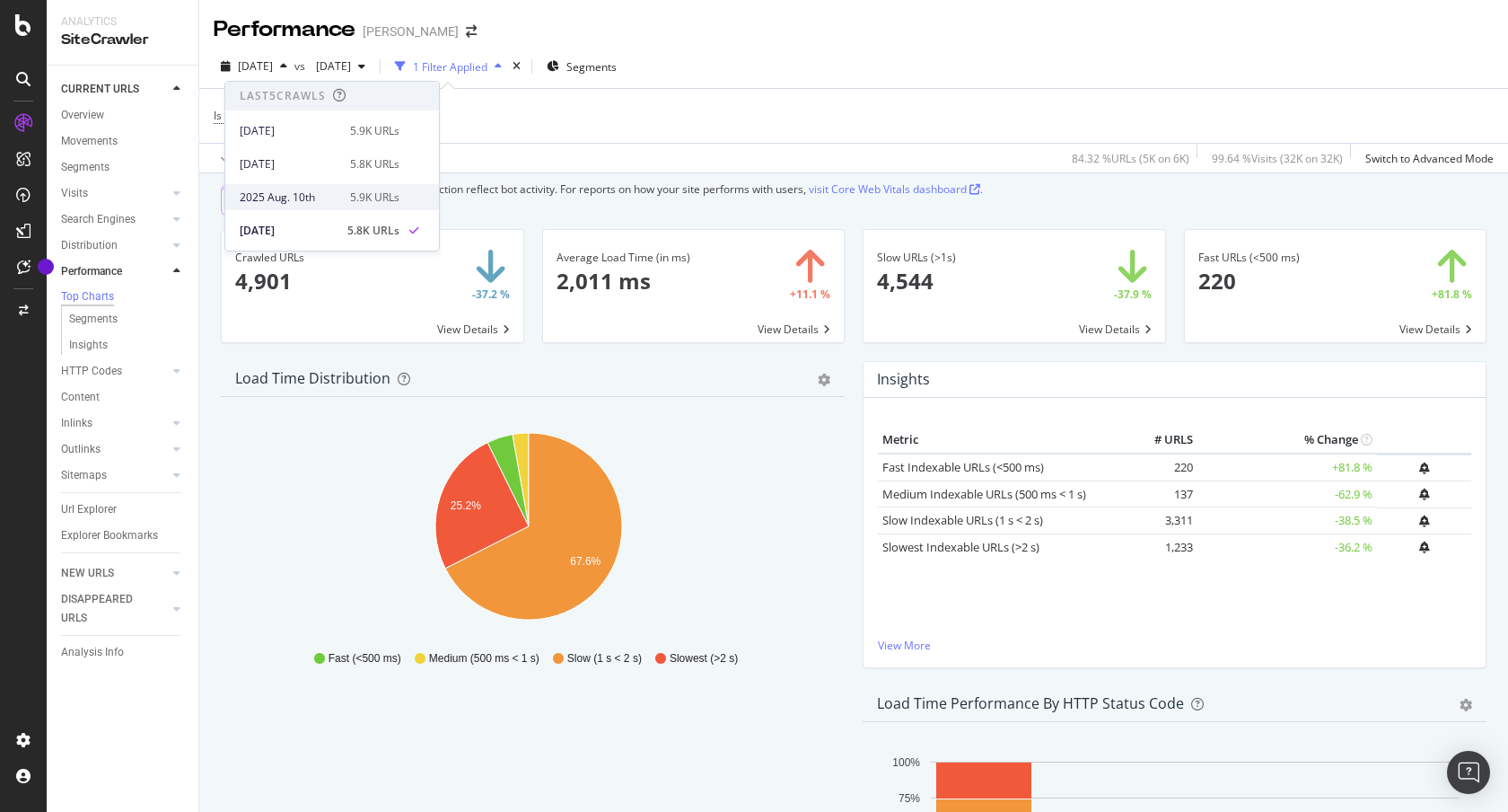
click at [301, 201] on div "2025 Aug. 10th" at bounding box center [289, 197] width 100 height 16
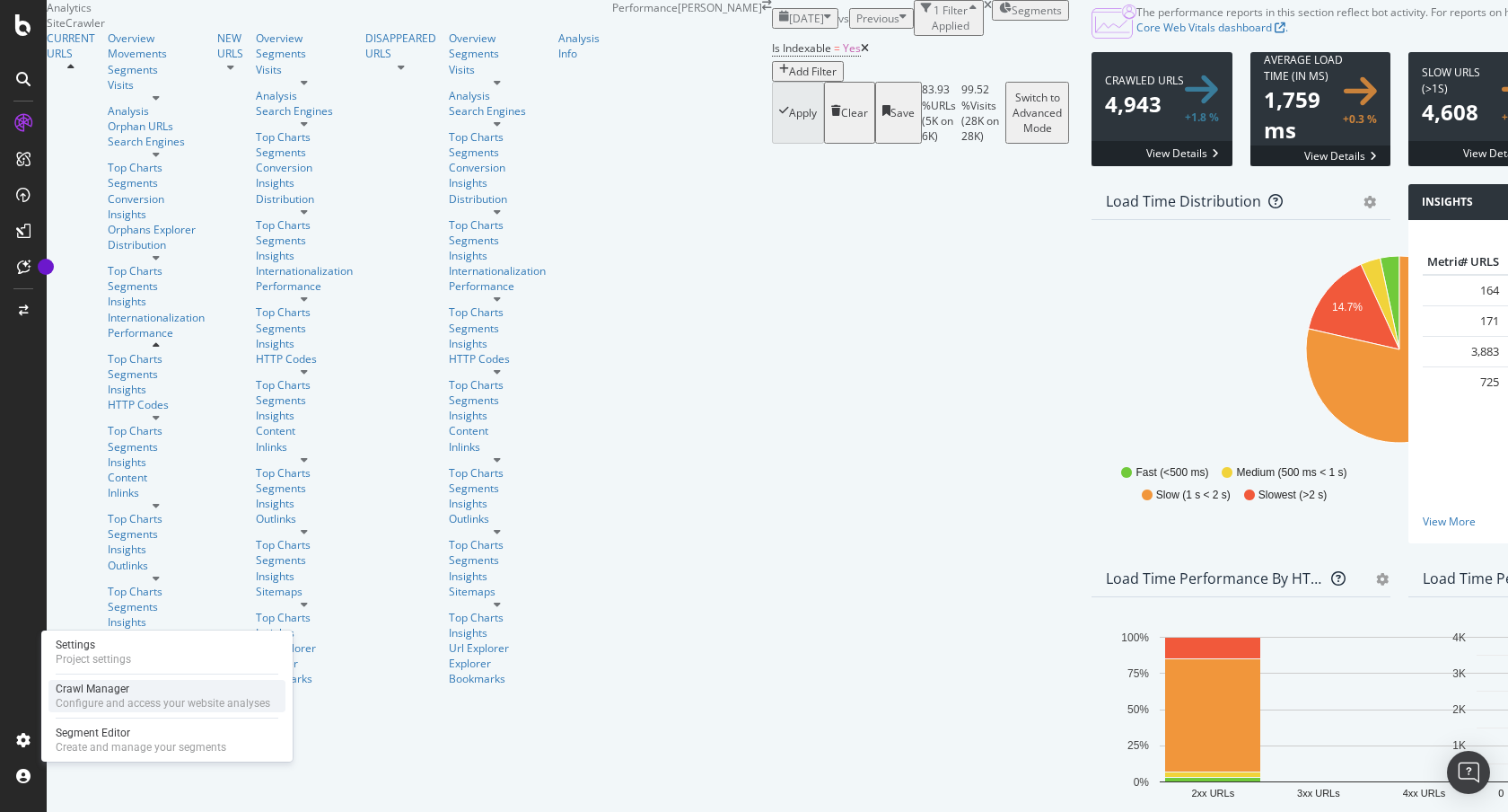
click at [121, 696] on div "Configure and access your website analyses" at bounding box center [163, 703] width 214 height 14
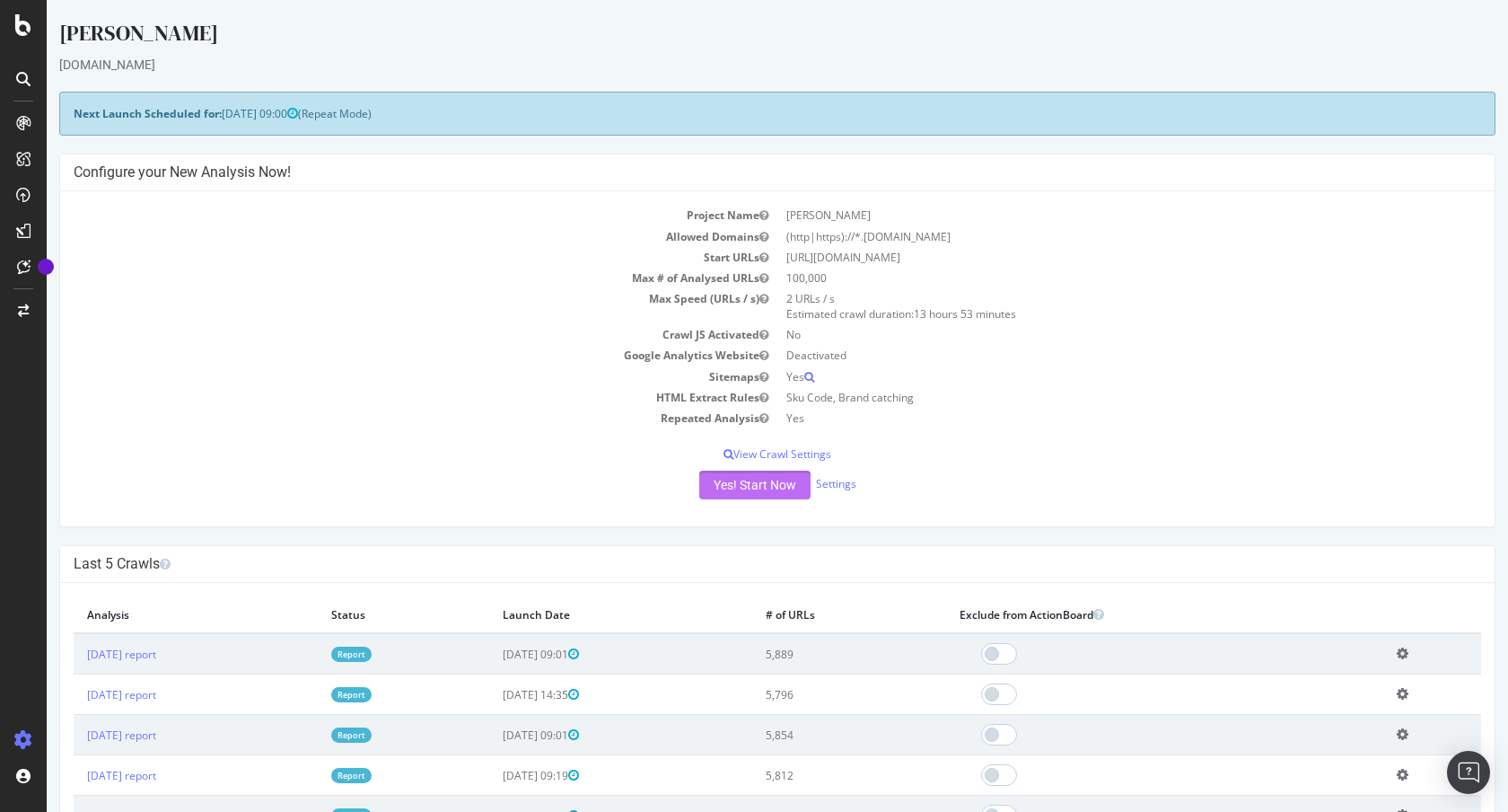
click at [757, 496] on button "Yes! Start Now" at bounding box center [755, 485] width 111 height 29
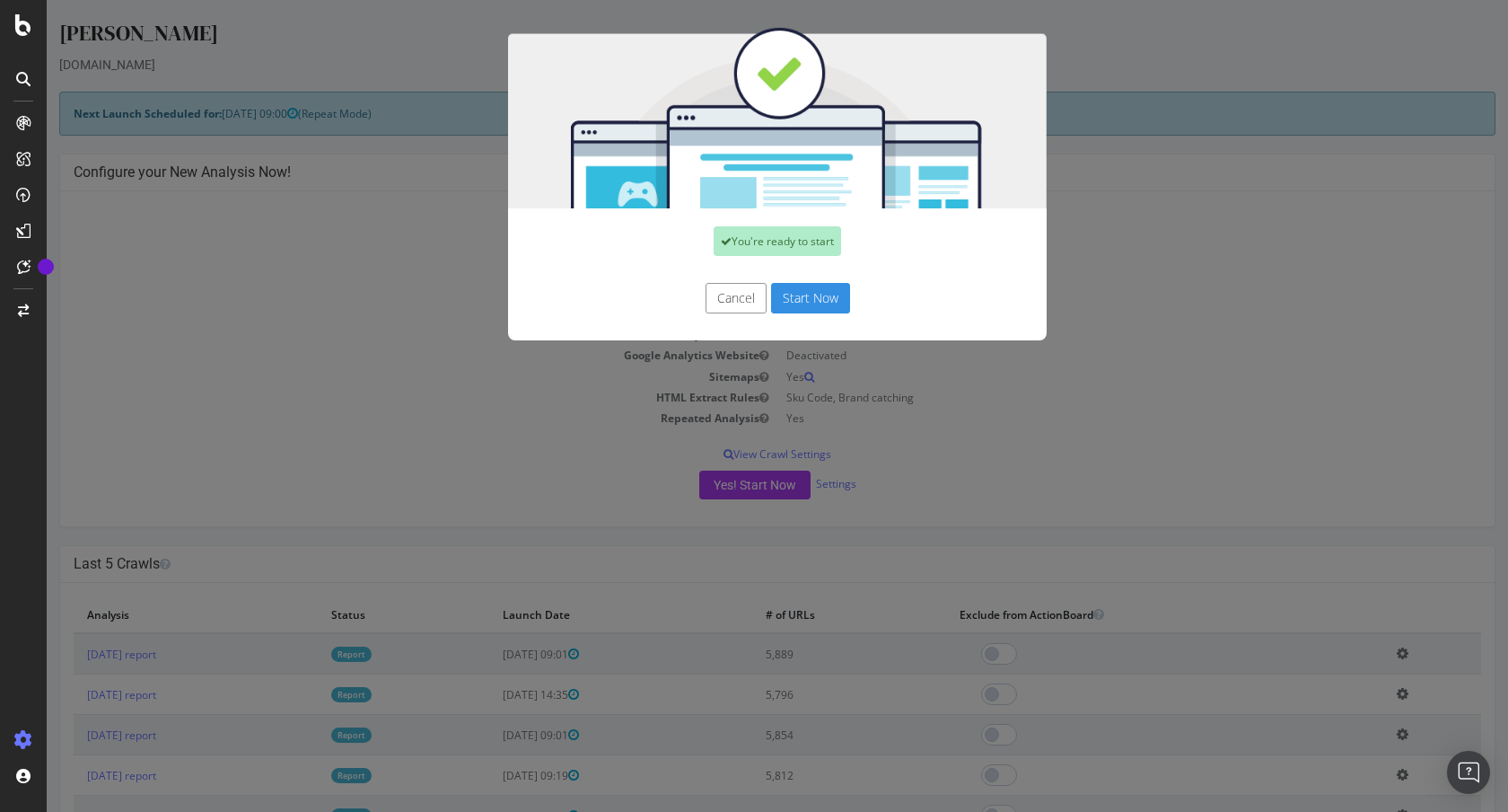
click at [804, 284] on button "Start Now" at bounding box center [810, 297] width 79 height 31
